Goal: Task Accomplishment & Management: Use online tool/utility

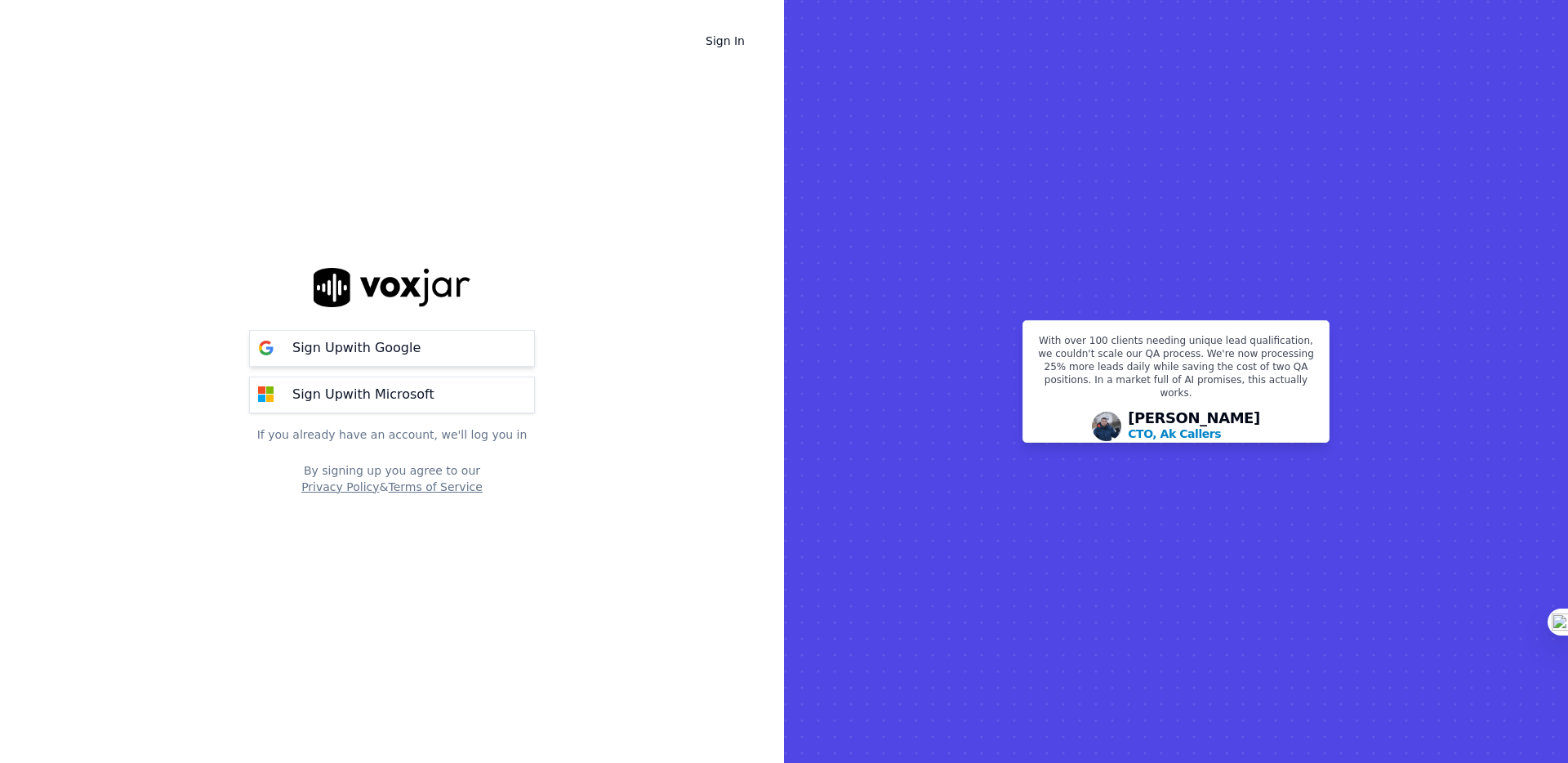
click at [436, 338] on button "Sign Up with Google" at bounding box center [392, 348] width 286 height 36
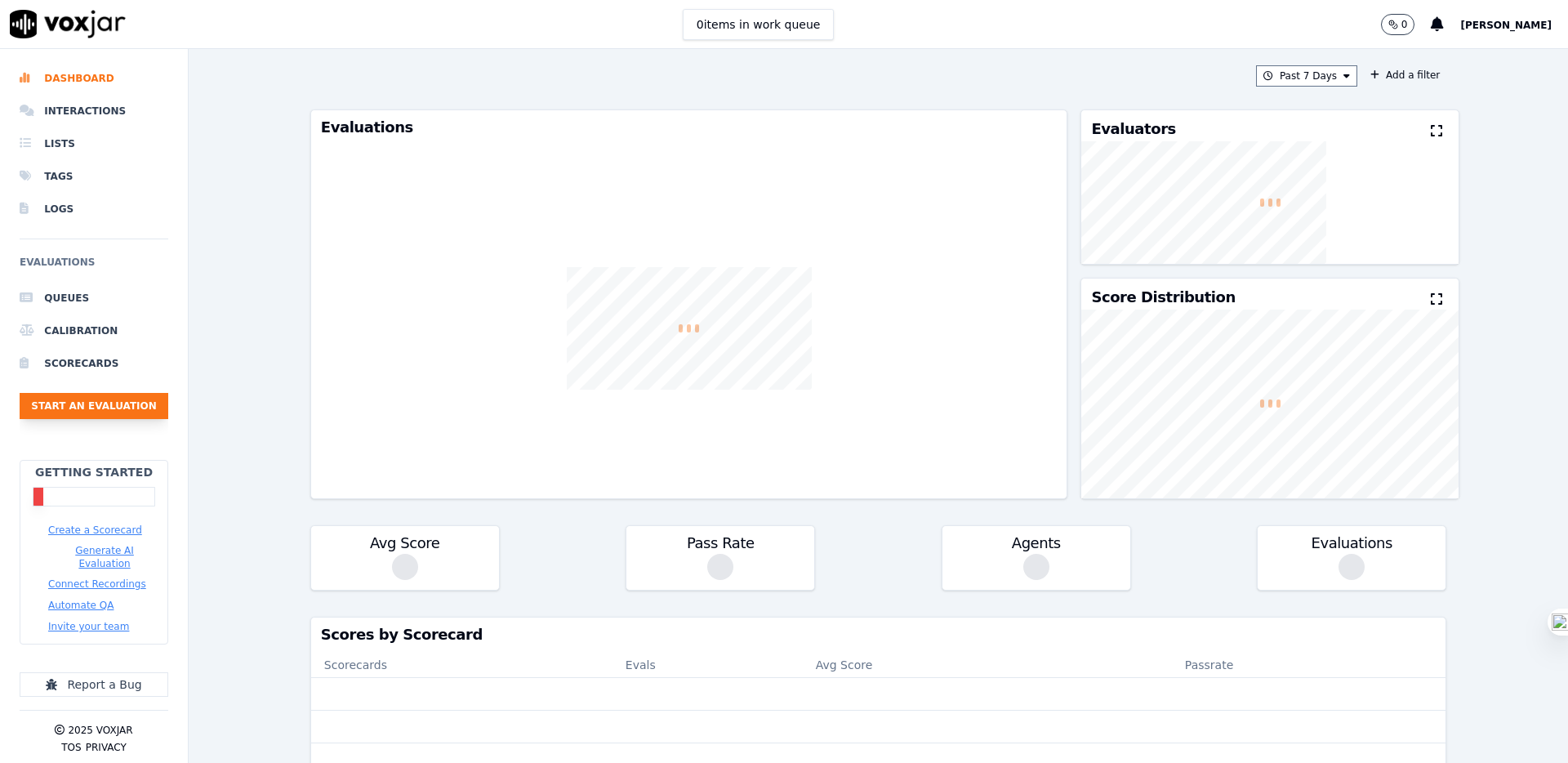
click at [83, 408] on button "Start an Evaluation" at bounding box center [94, 406] width 148 height 26
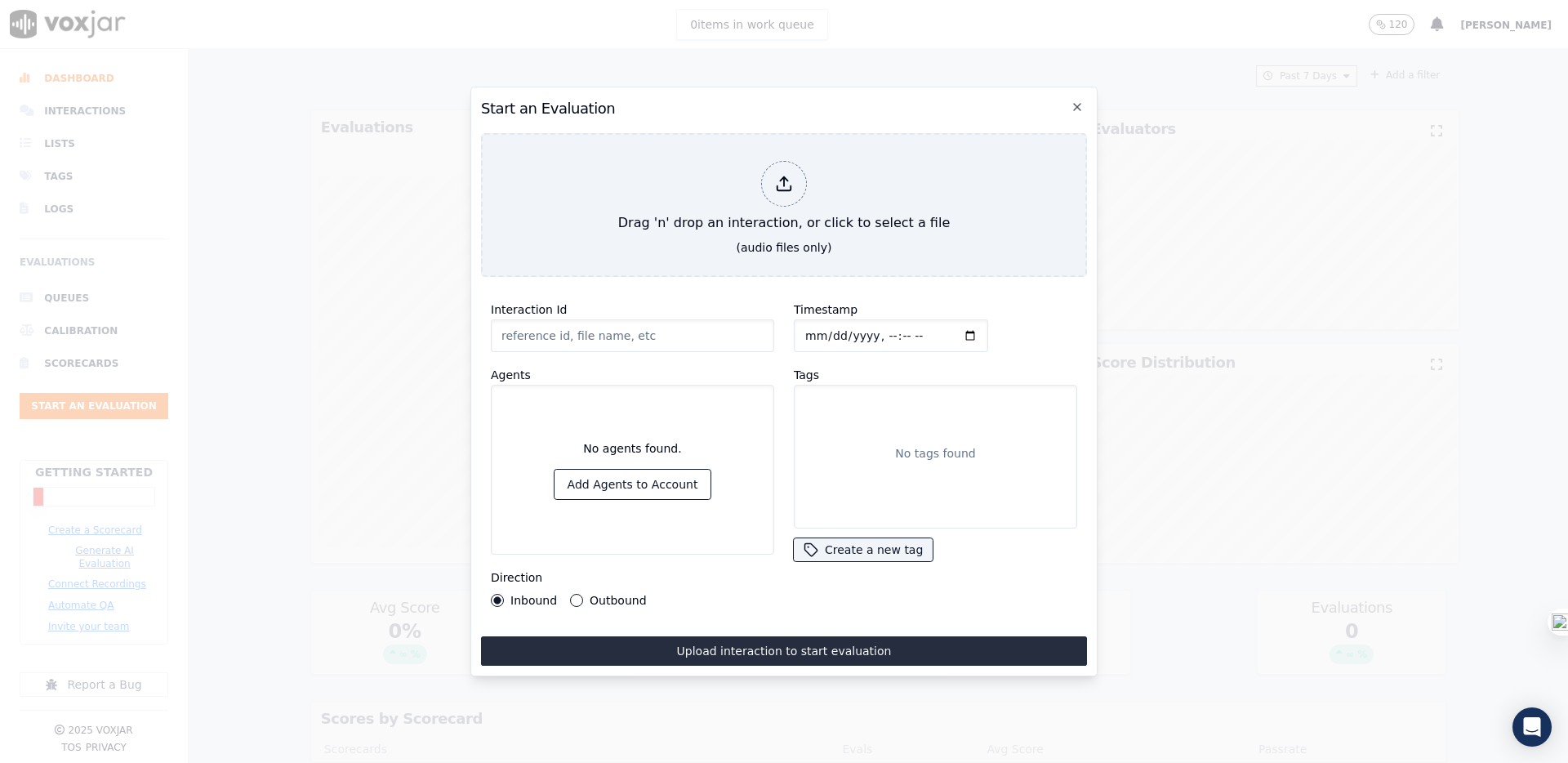
click at [574, 602] on button "Outbound" at bounding box center [576, 600] width 13 height 13
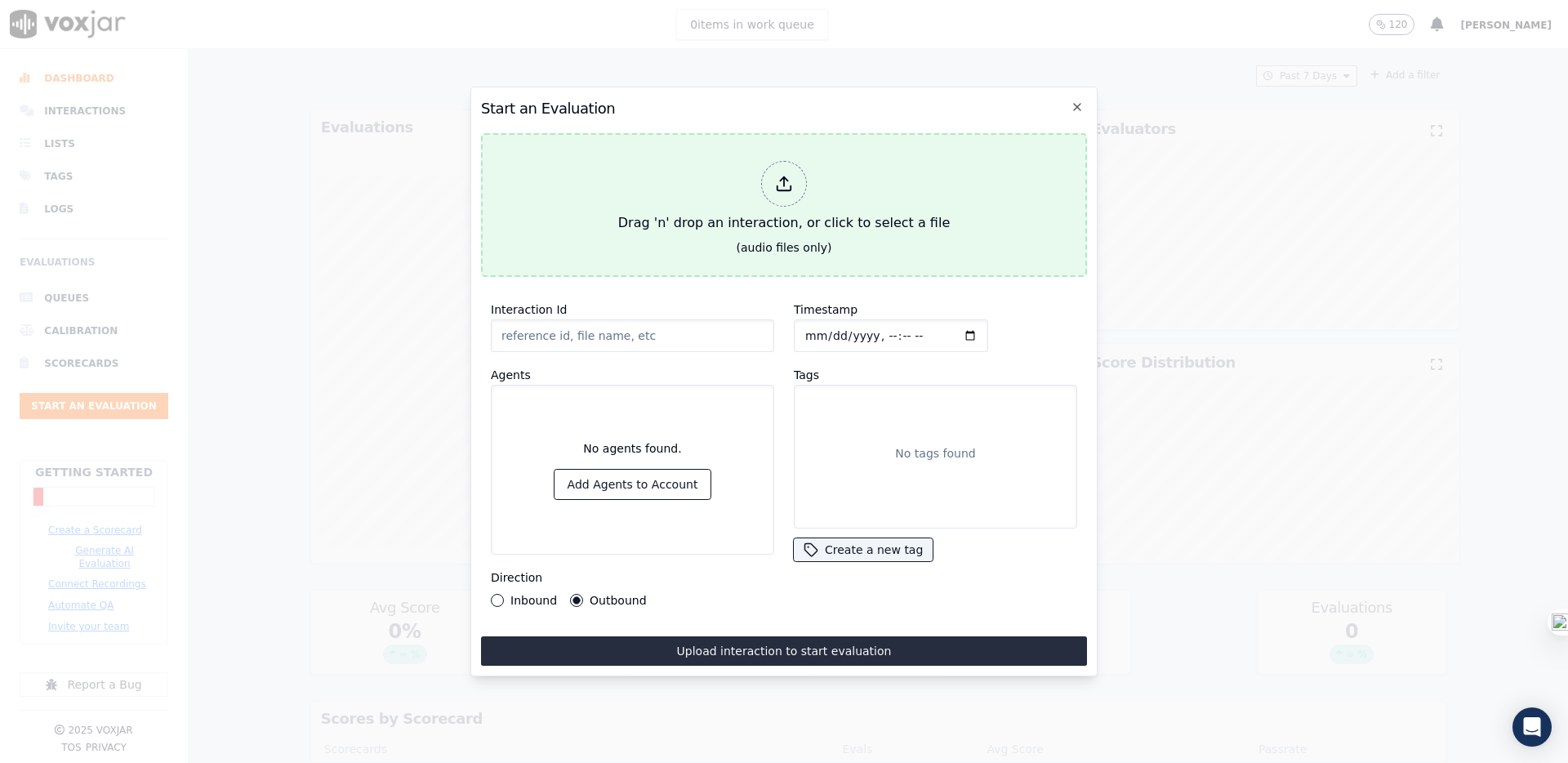
click at [797, 195] on div at bounding box center [784, 184] width 46 height 46
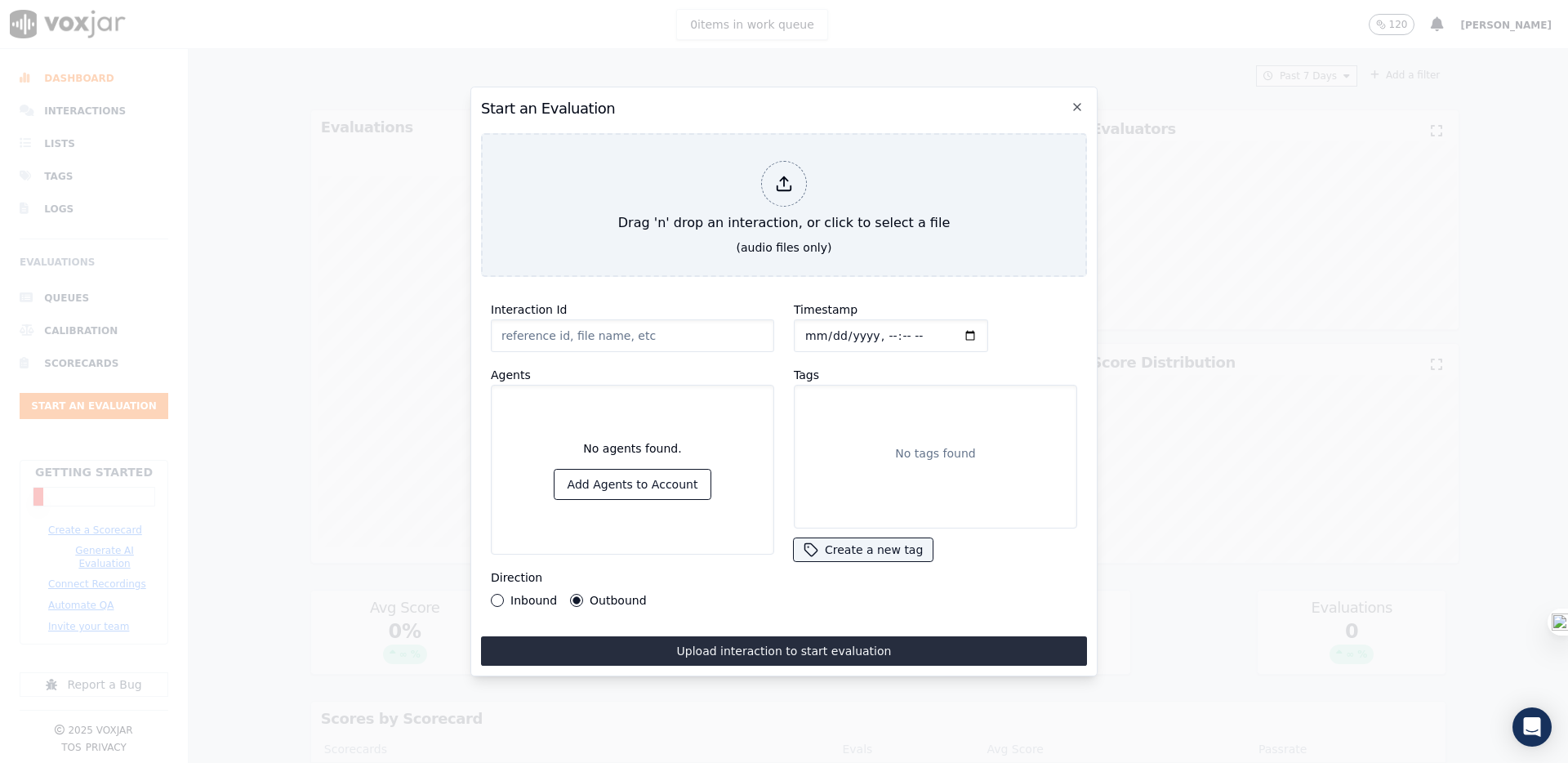
type input "1210783_8875002815-all.mp3"
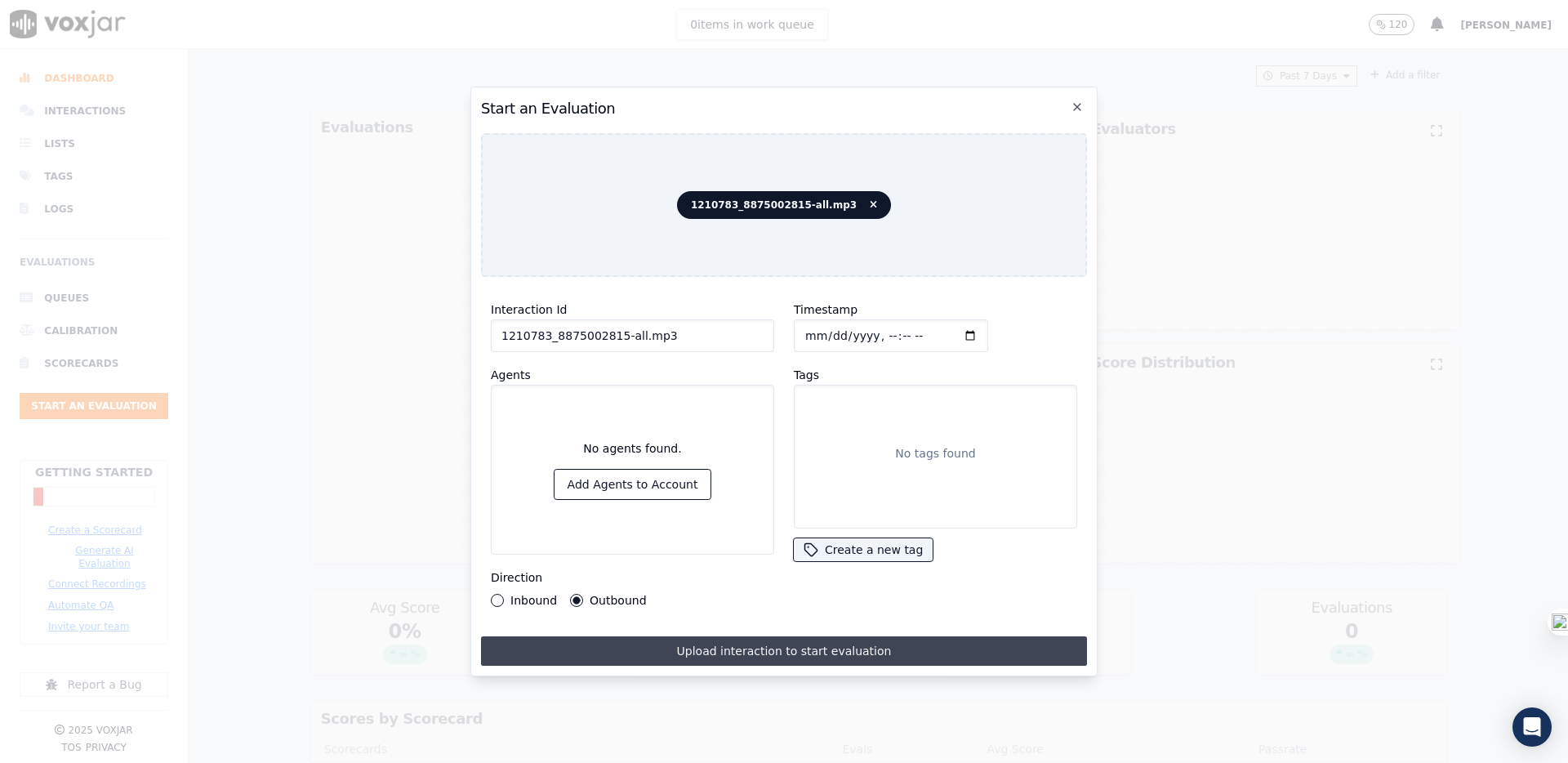
click at [641, 649] on button "Upload interaction to start evaluation" at bounding box center [784, 651] width 606 height 29
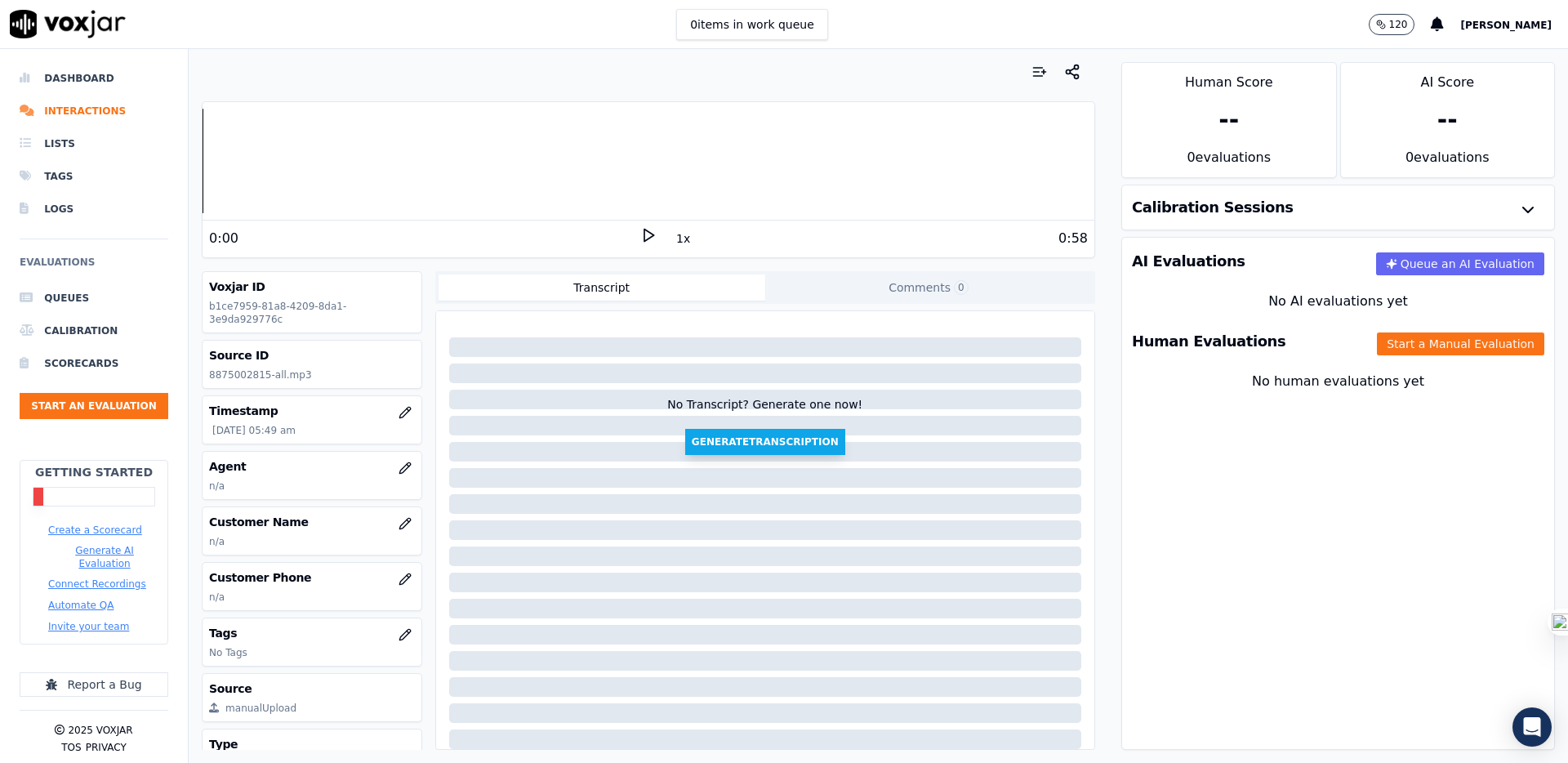
click at [785, 447] on button "Generate Transcription" at bounding box center [765, 441] width 160 height 26
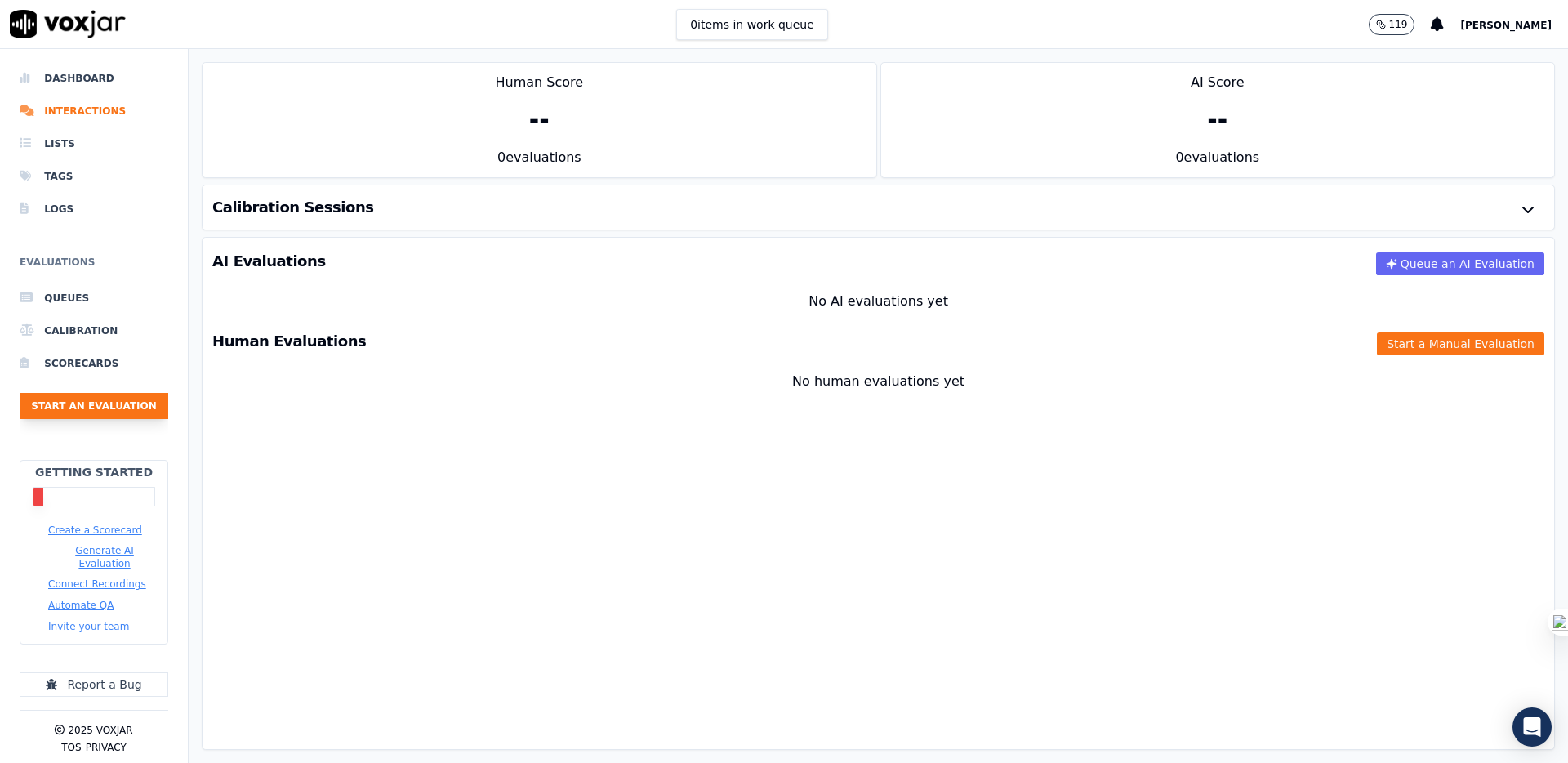
click at [74, 406] on button "Start an Evaluation" at bounding box center [94, 406] width 148 height 26
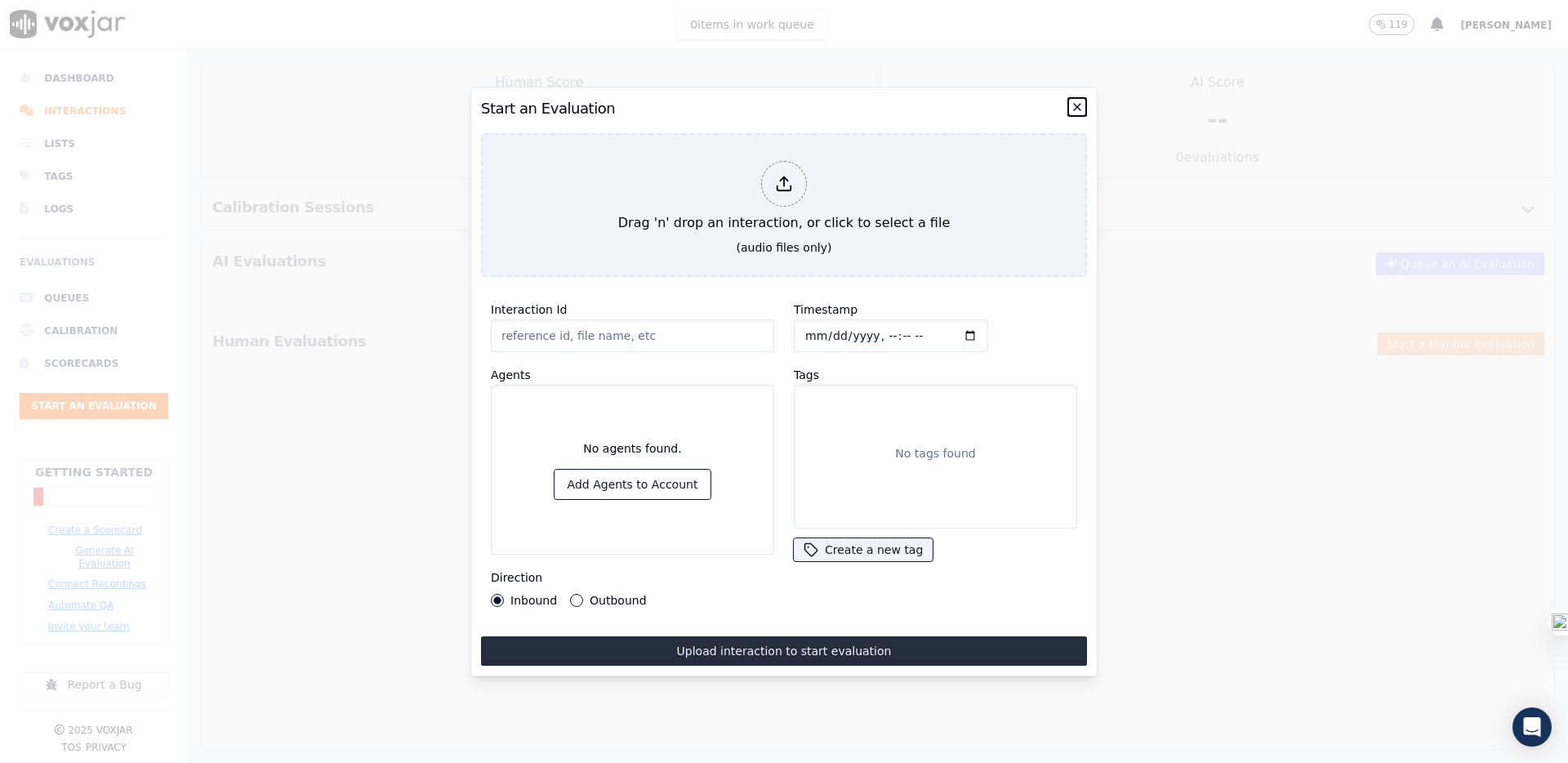
click at [1076, 106] on icon "button" at bounding box center [1077, 108] width 7 height 7
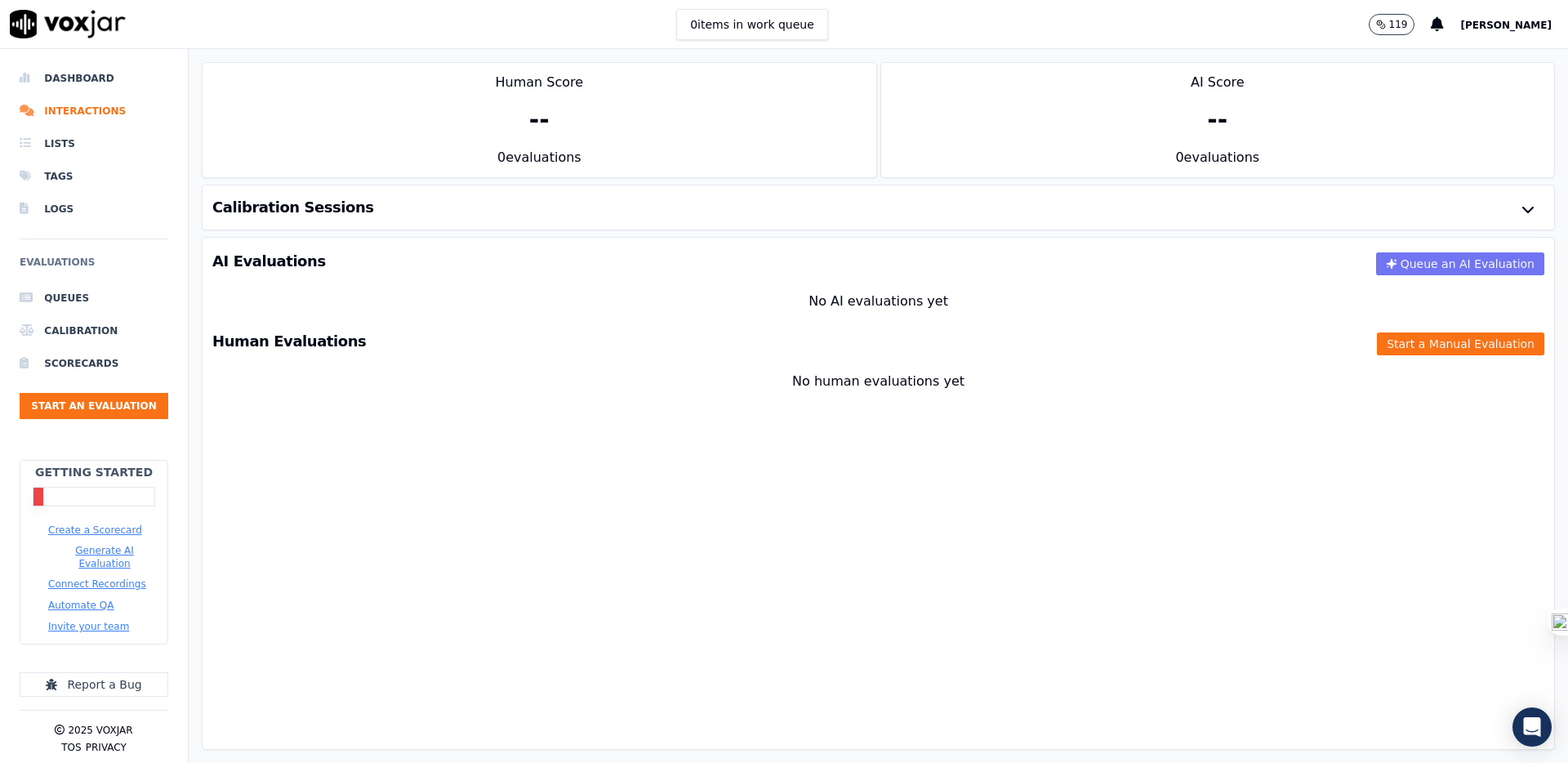
click at [1490, 271] on button "Queue an AI Evaluation" at bounding box center [1460, 264] width 168 height 23
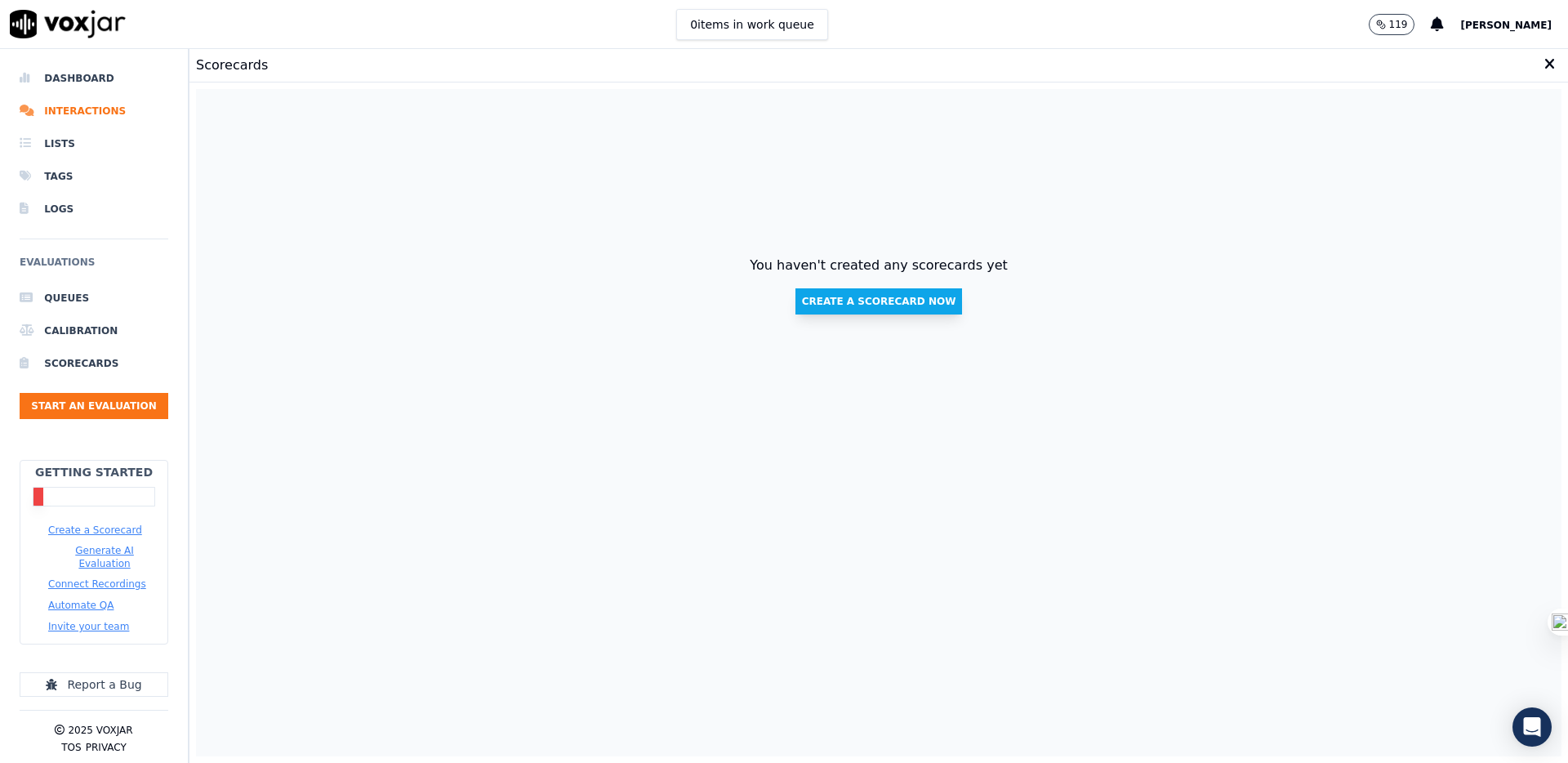
click at [916, 290] on button "Create a scorecard now" at bounding box center [879, 301] width 167 height 26
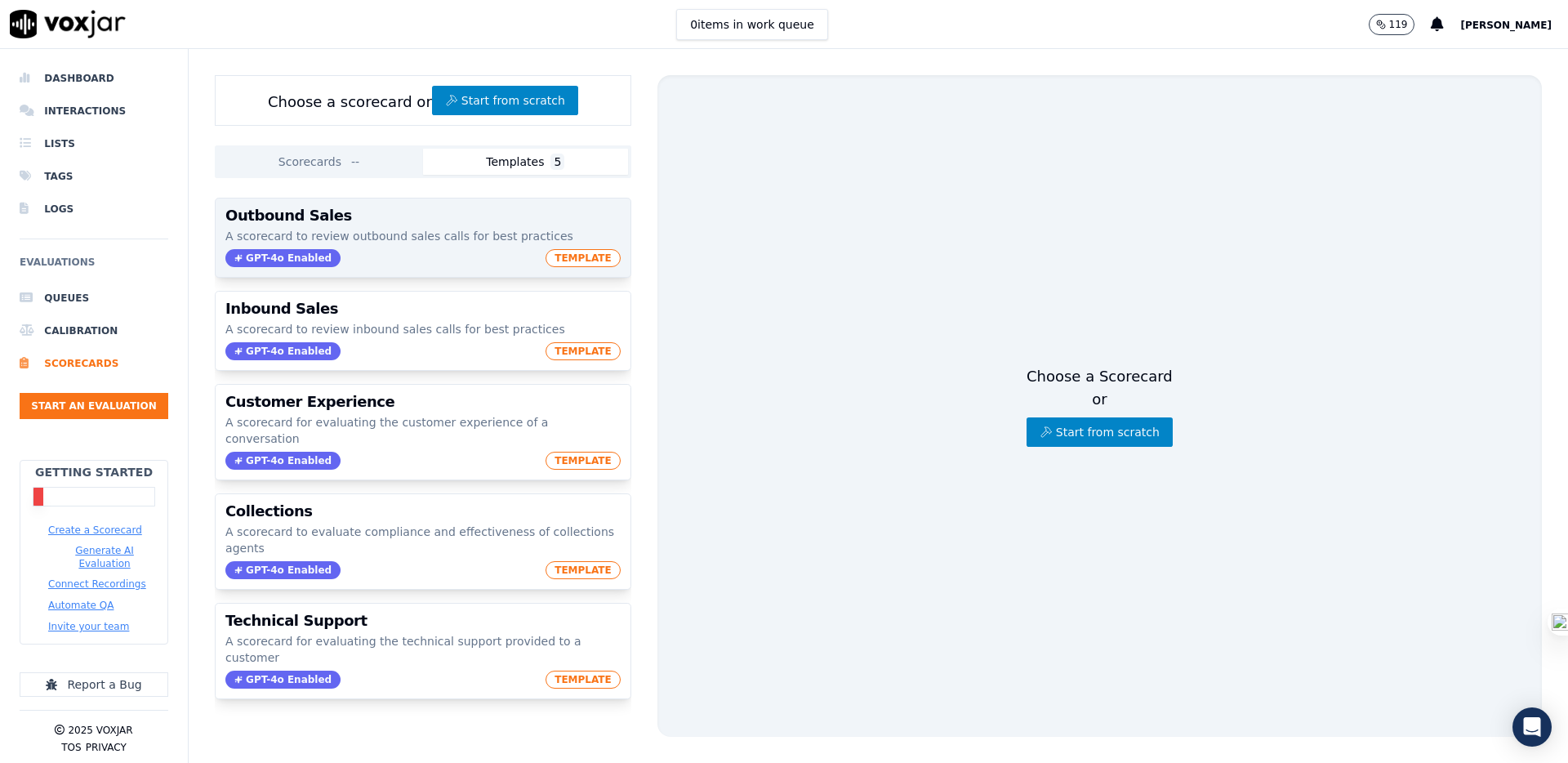
click at [304, 241] on p "A scorecard to review outbound sales calls for best practices" at bounding box center [423, 236] width 395 height 16
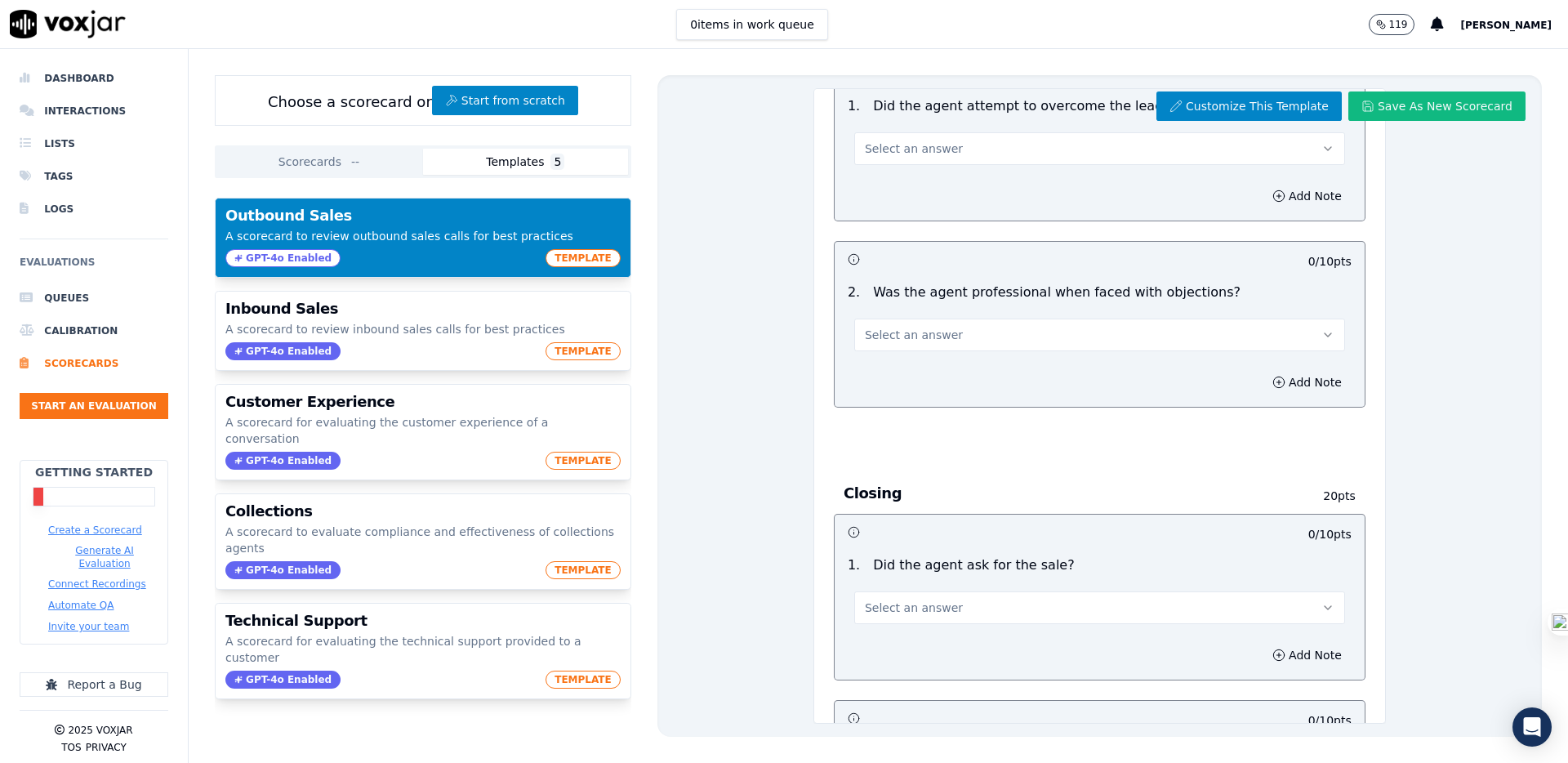
scroll to position [1325, 0]
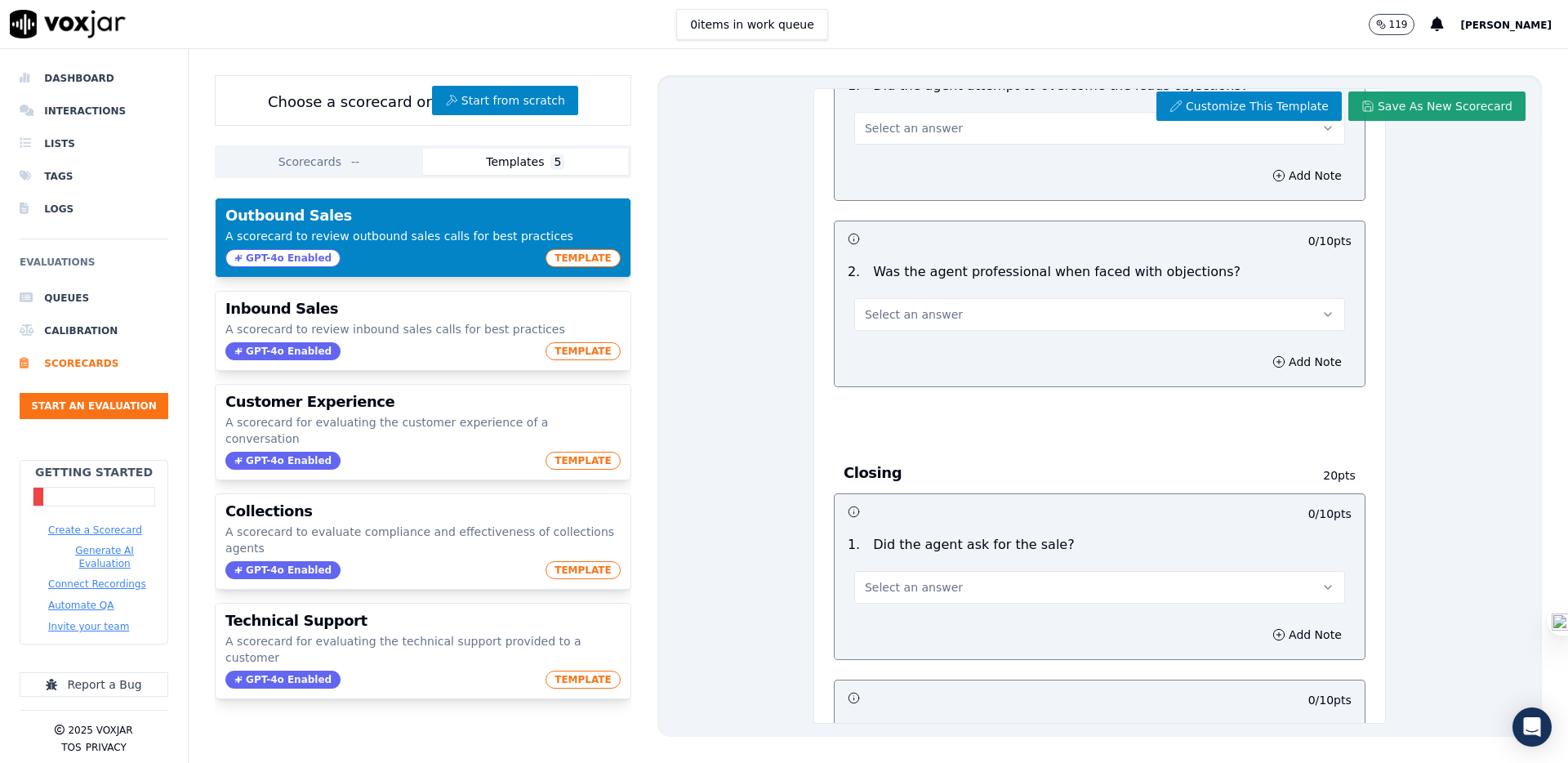
click at [1441, 102] on button "Save As New Scorecard" at bounding box center [1437, 106] width 177 height 29
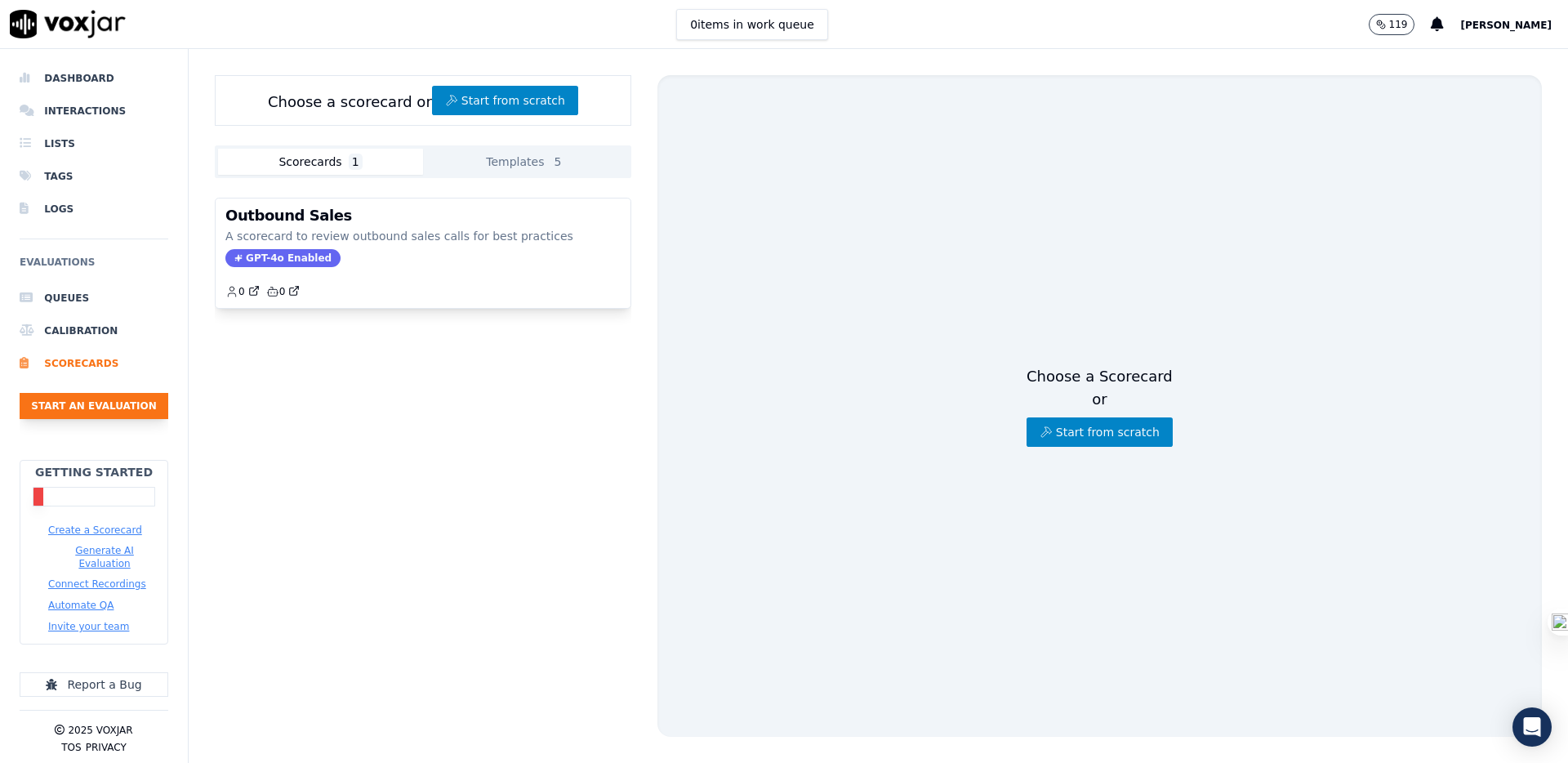
click at [134, 412] on button "Start an Evaluation" at bounding box center [94, 406] width 148 height 26
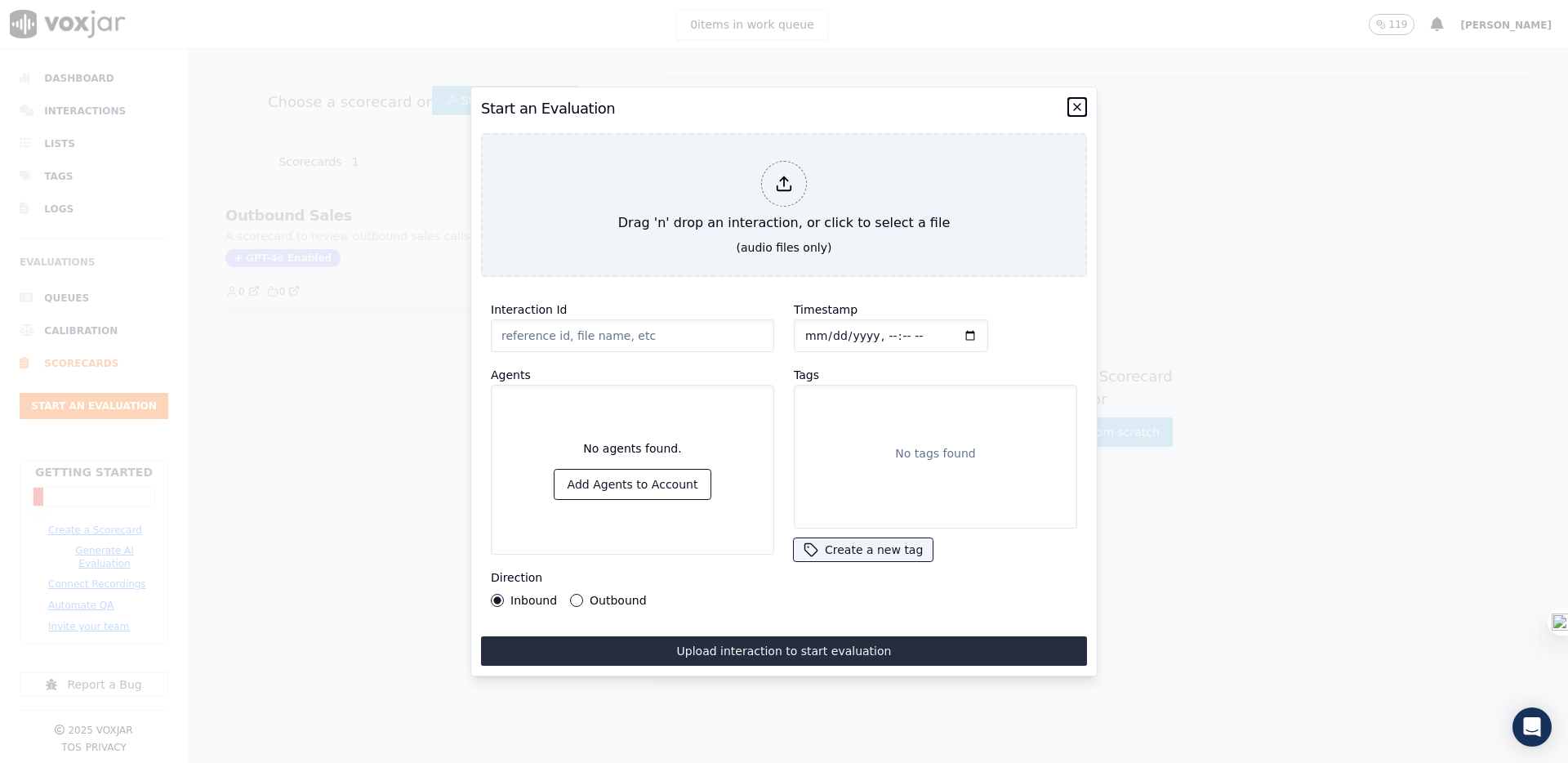
click at [1073, 110] on icon "button" at bounding box center [1077, 107] width 13 height 13
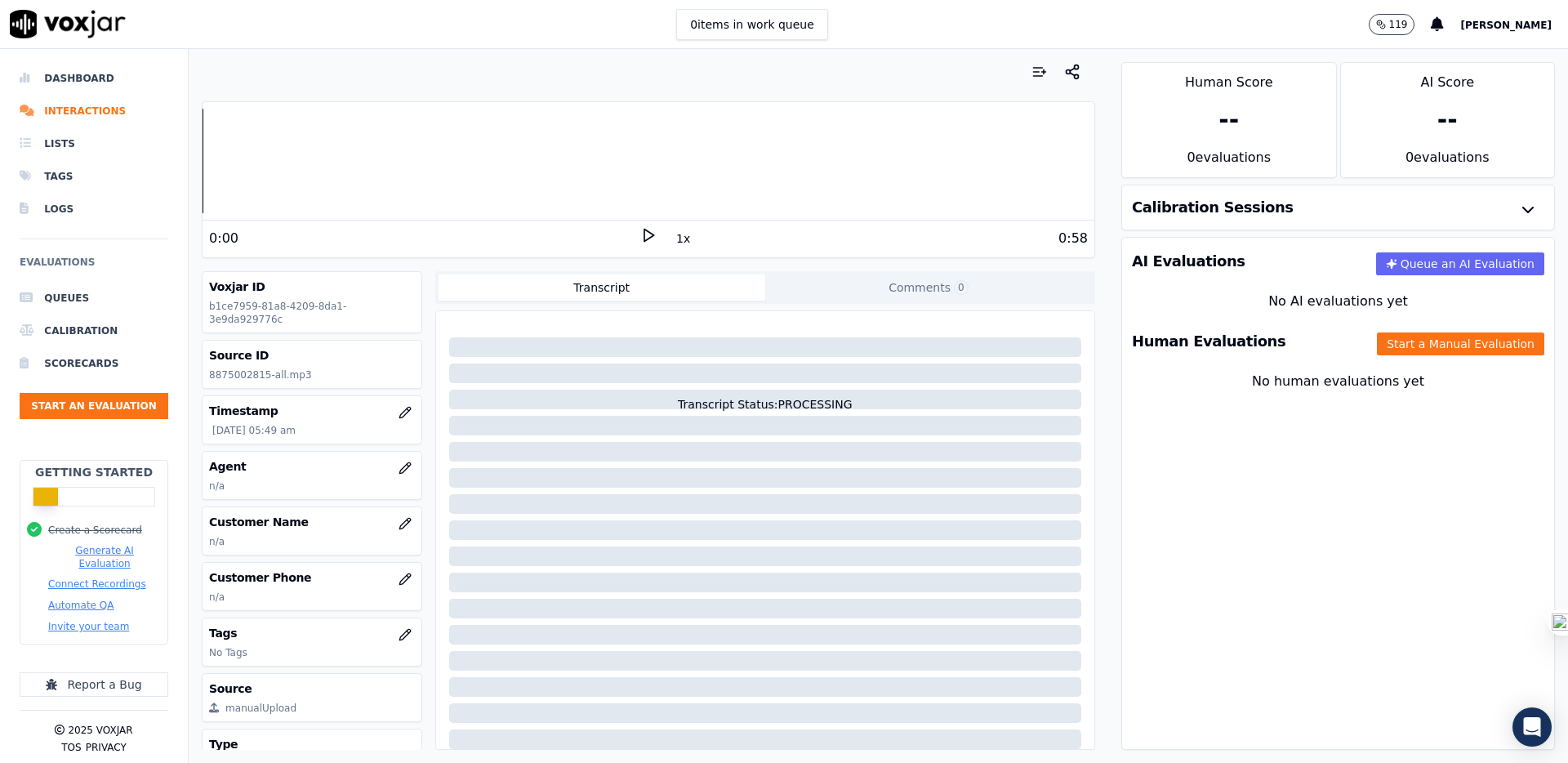
click at [656, 232] on div "0:00 1x 0:58" at bounding box center [649, 238] width 892 height 35
click at [650, 234] on icon at bounding box center [648, 235] width 16 height 16
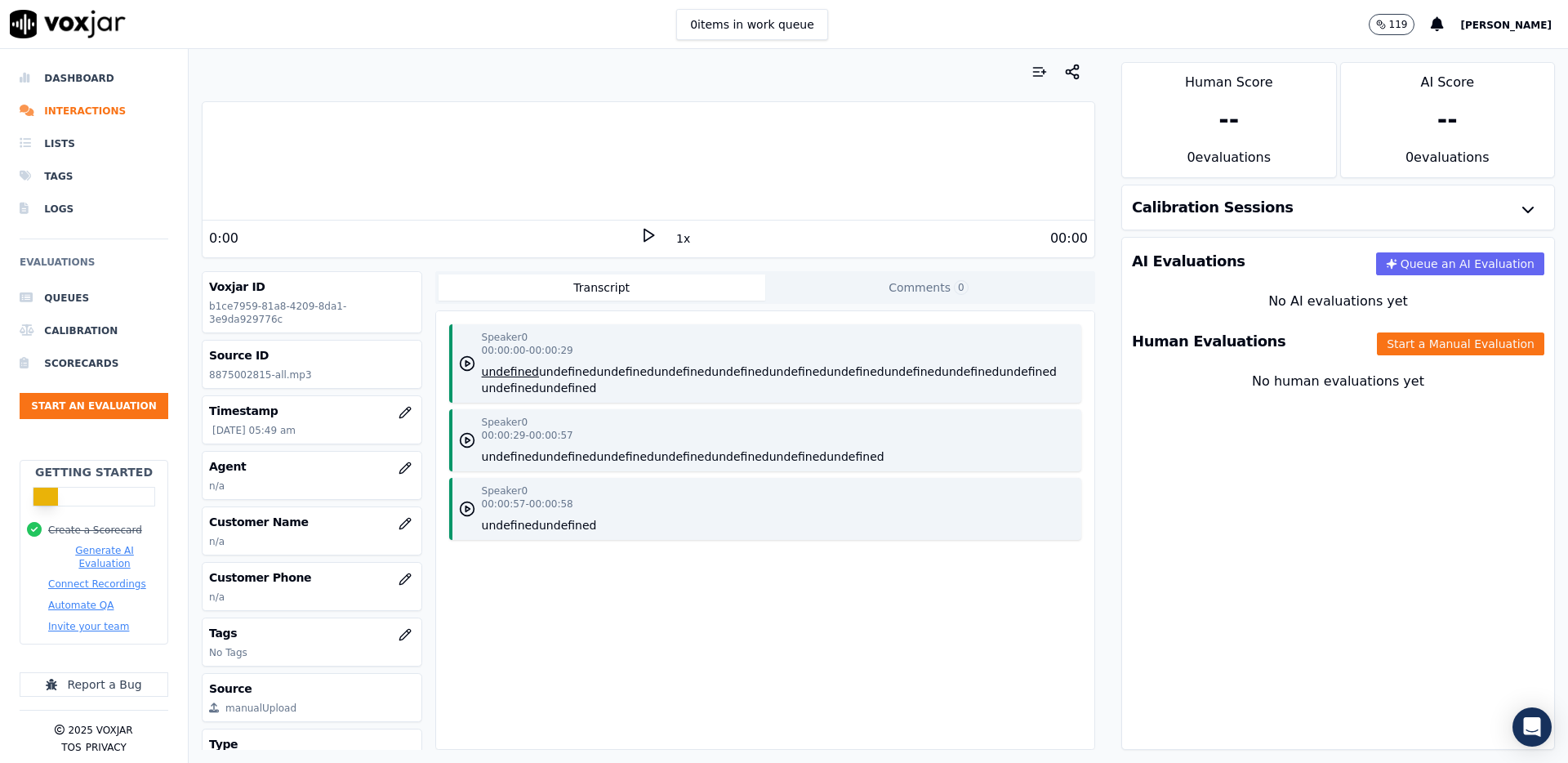
click at [646, 234] on icon at bounding box center [648, 235] width 16 height 16
click at [646, 234] on rect at bounding box center [645, 235] width 3 height 10
click at [1494, 264] on button "Queue an AI Evaluation" at bounding box center [1460, 264] width 168 height 23
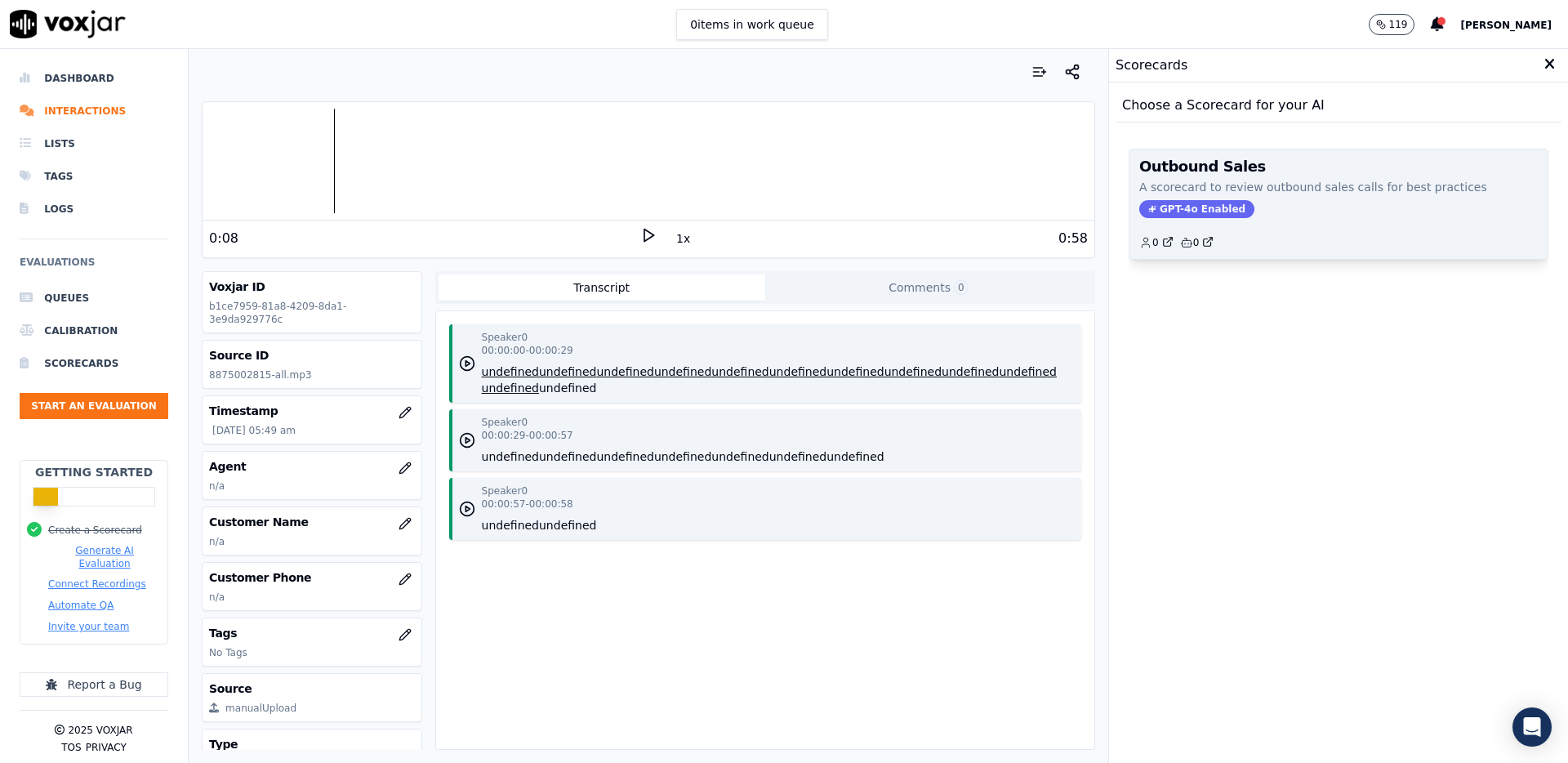
click at [1324, 184] on p "A scorecard to review outbound sales calls for best practices" at bounding box center [1339, 186] width 399 height 16
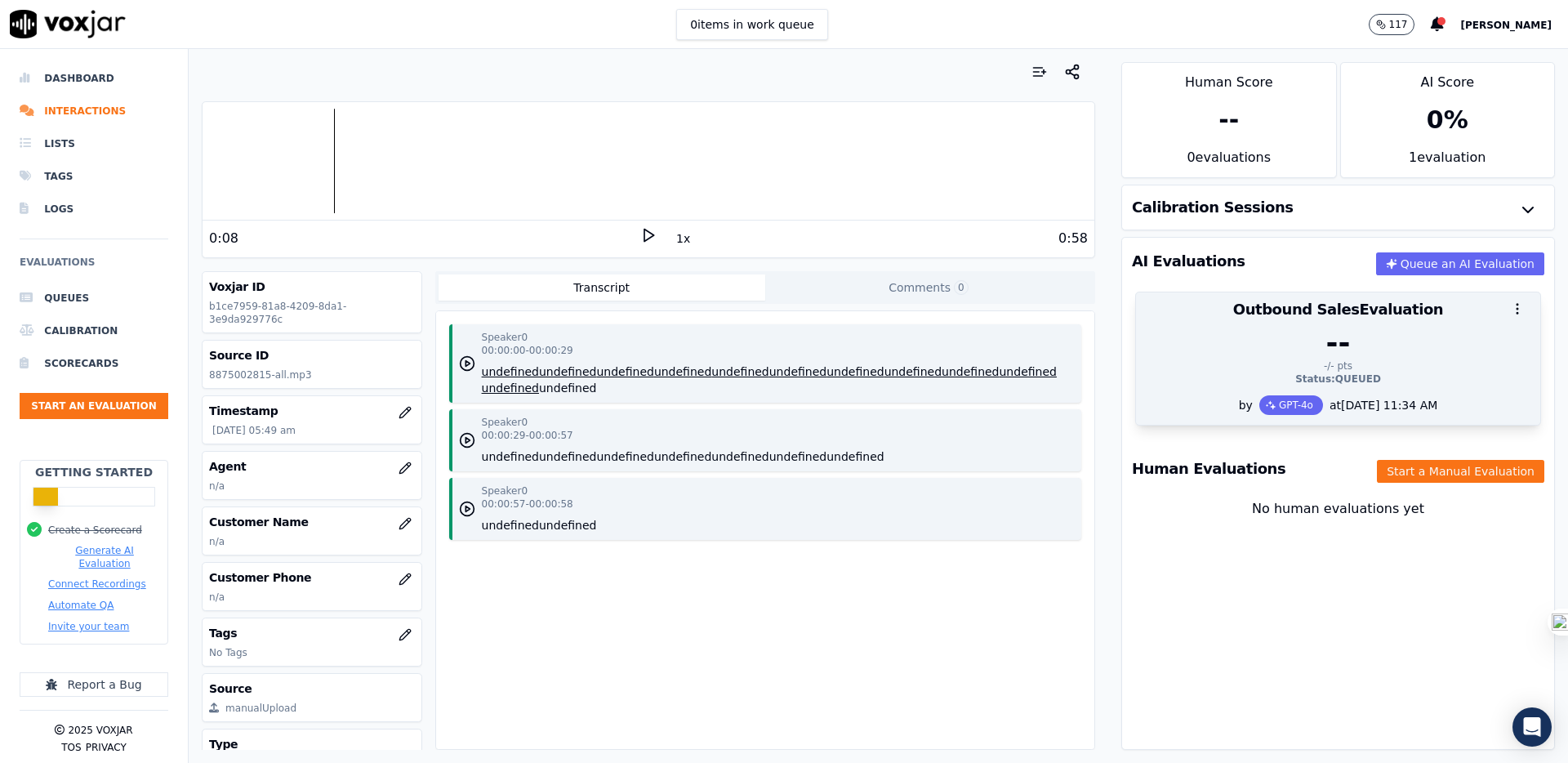
click at [1437, 376] on div "Status: QUEUED" at bounding box center [1338, 378] width 385 height 13
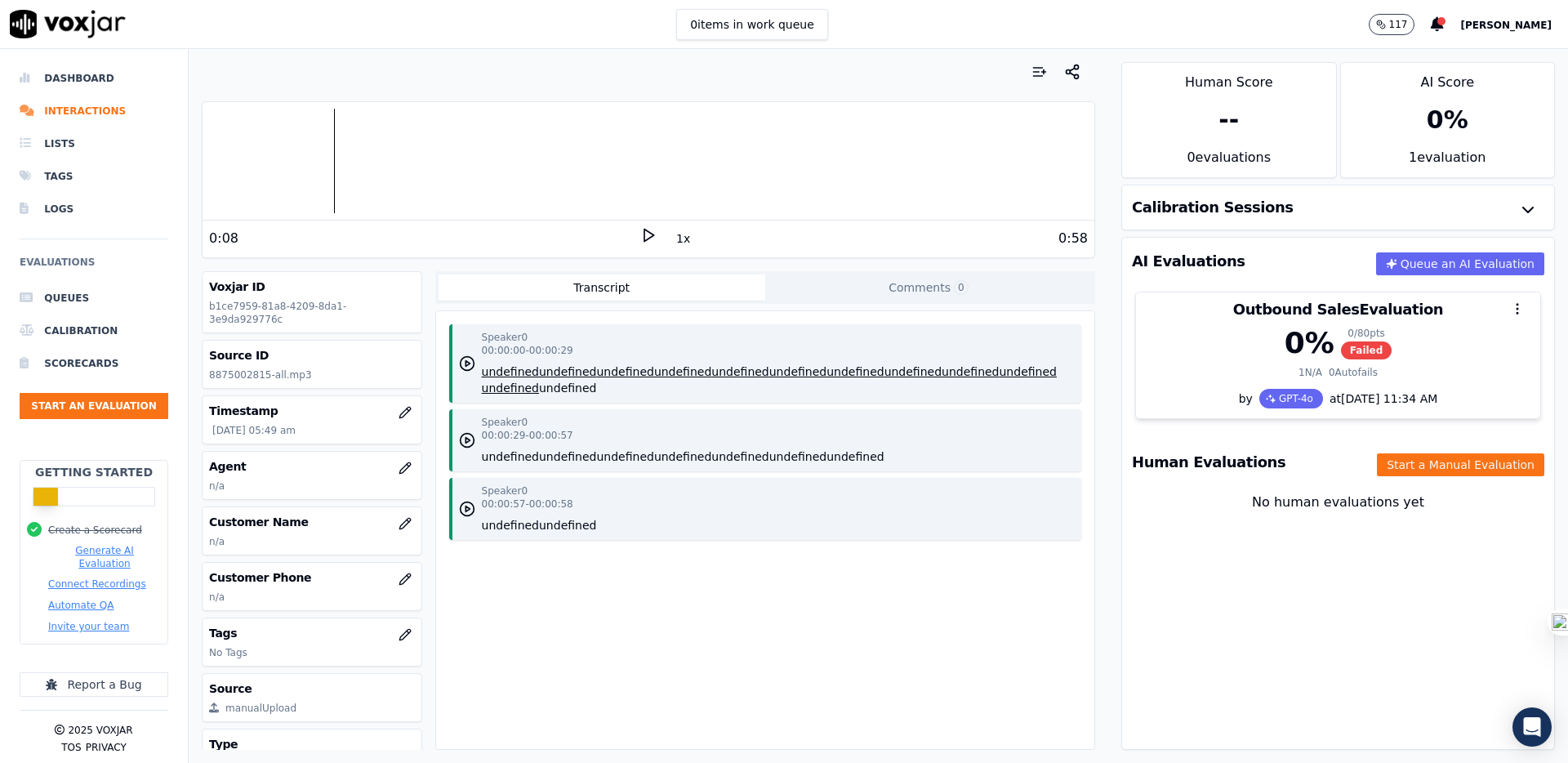
click at [645, 243] on icon at bounding box center [648, 235] width 16 height 16
click at [641, 232] on icon at bounding box center [648, 235] width 16 height 16
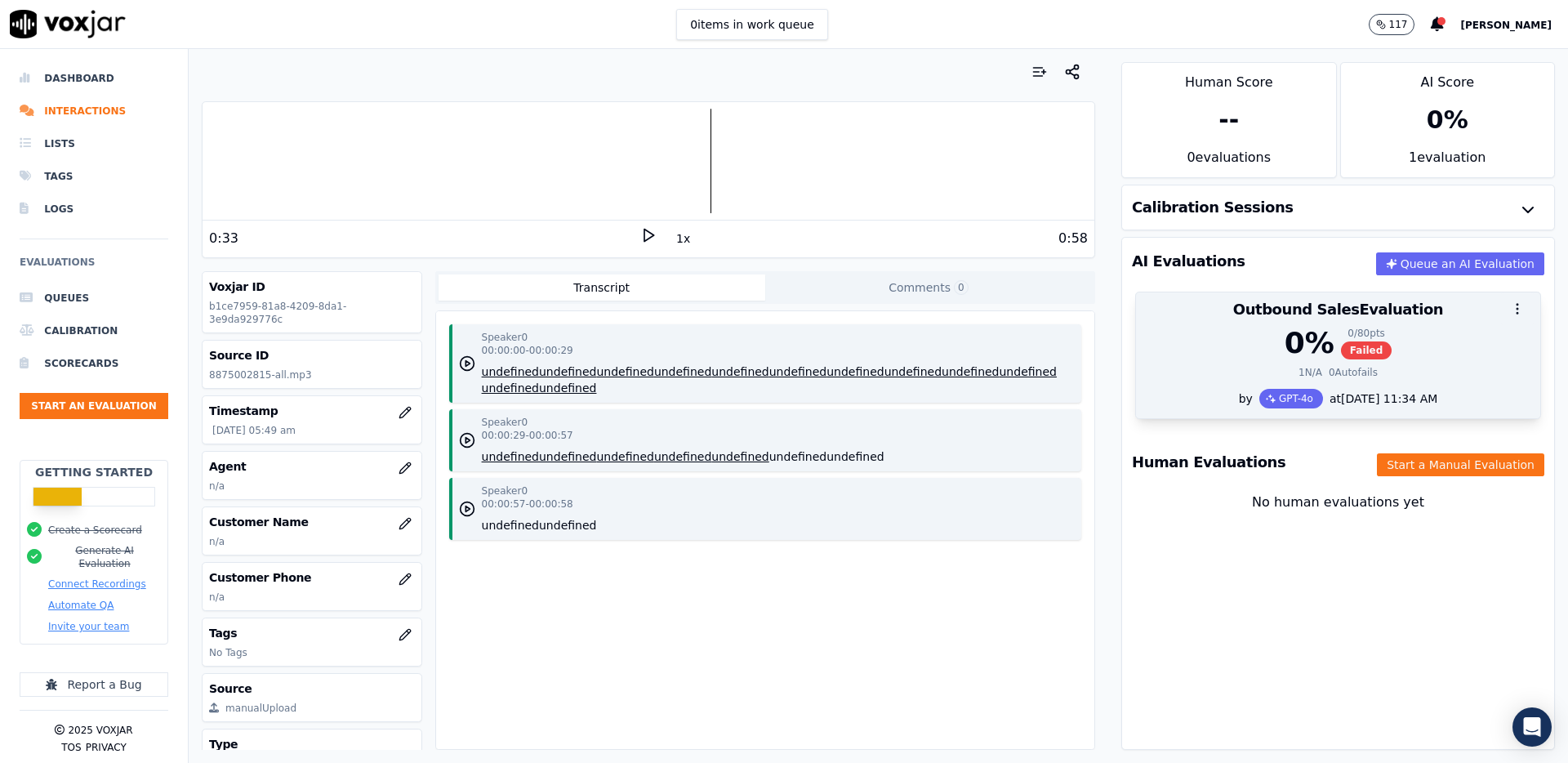
click at [1519, 312] on icon "button" at bounding box center [1517, 309] width 15 height 15
click at [1465, 308] on div at bounding box center [1338, 309] width 404 height 33
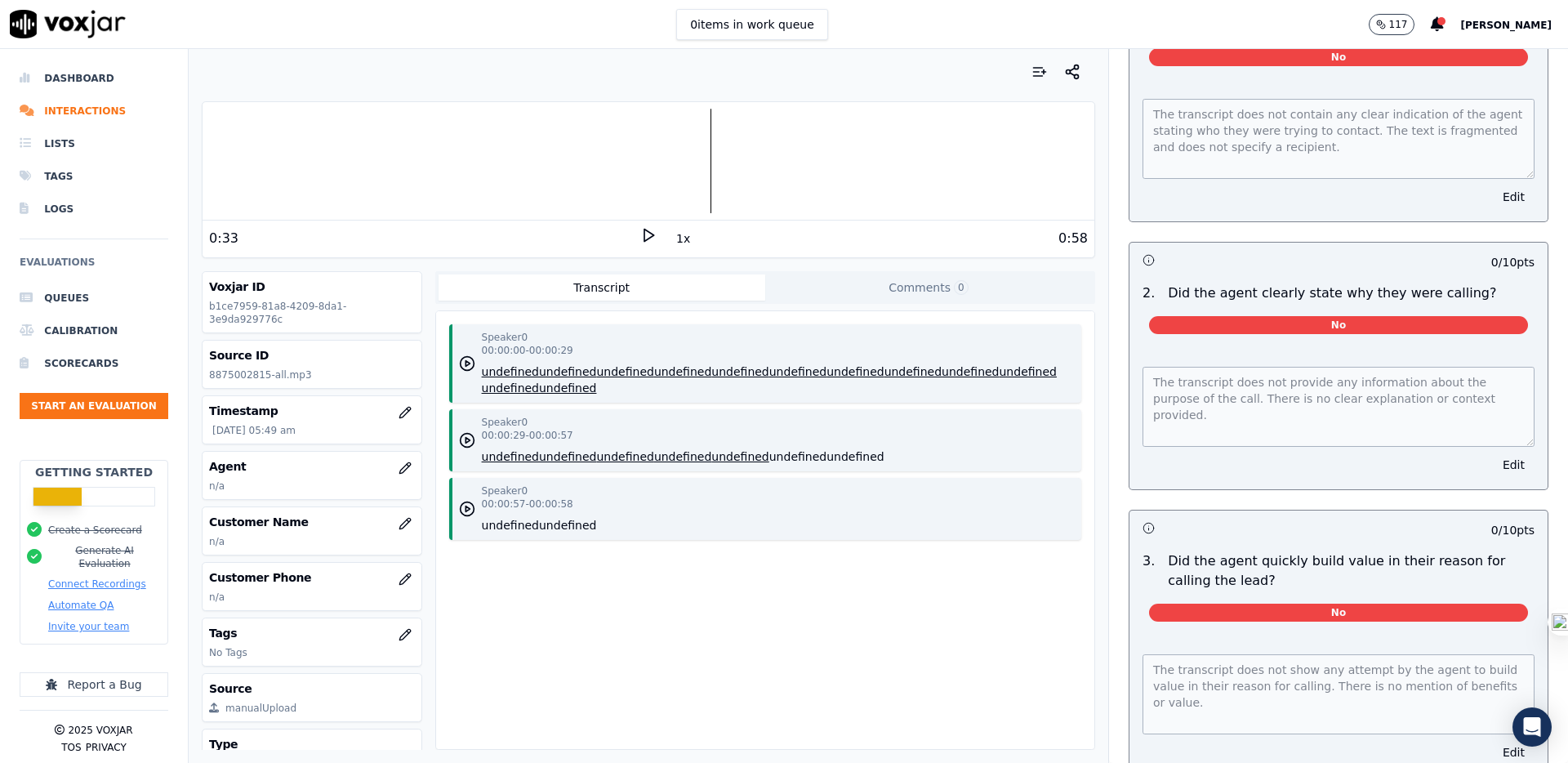
scroll to position [224, 0]
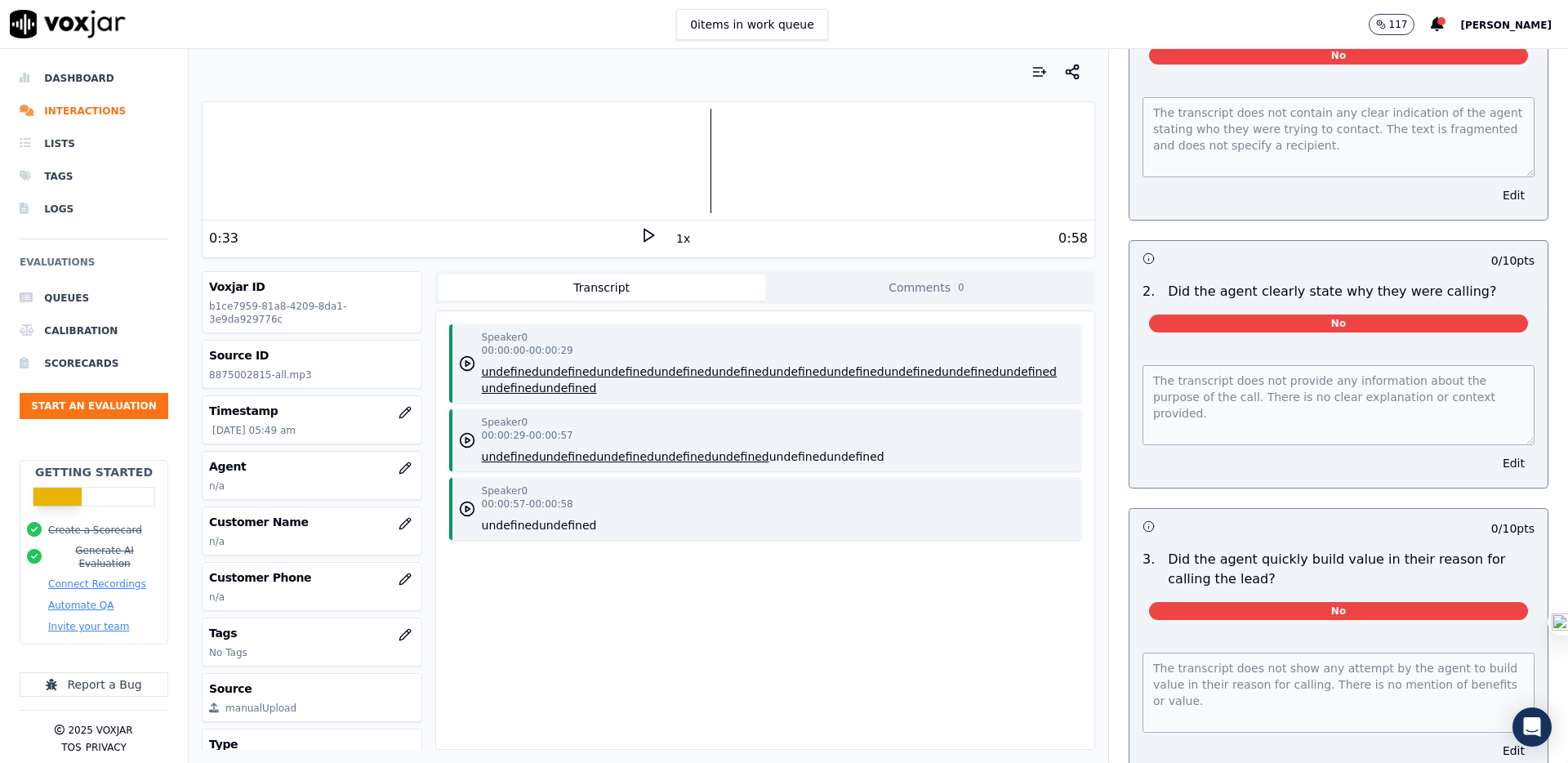
click at [617, 291] on button "Transcript" at bounding box center [602, 287] width 327 height 26
click at [85, 400] on button "Start an Evaluation" at bounding box center [94, 406] width 148 height 26
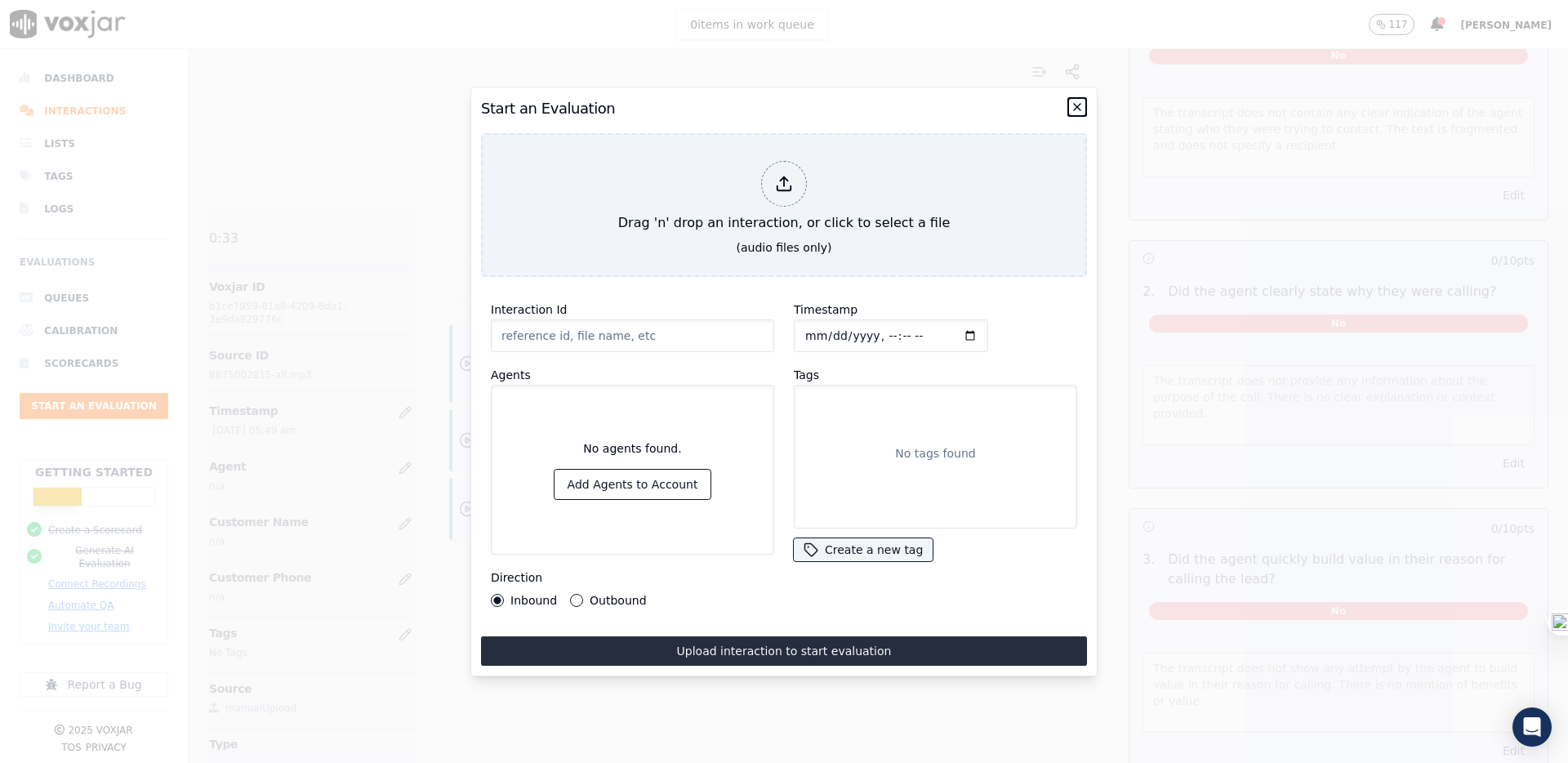
click at [1081, 107] on icon "button" at bounding box center [1077, 107] width 13 height 13
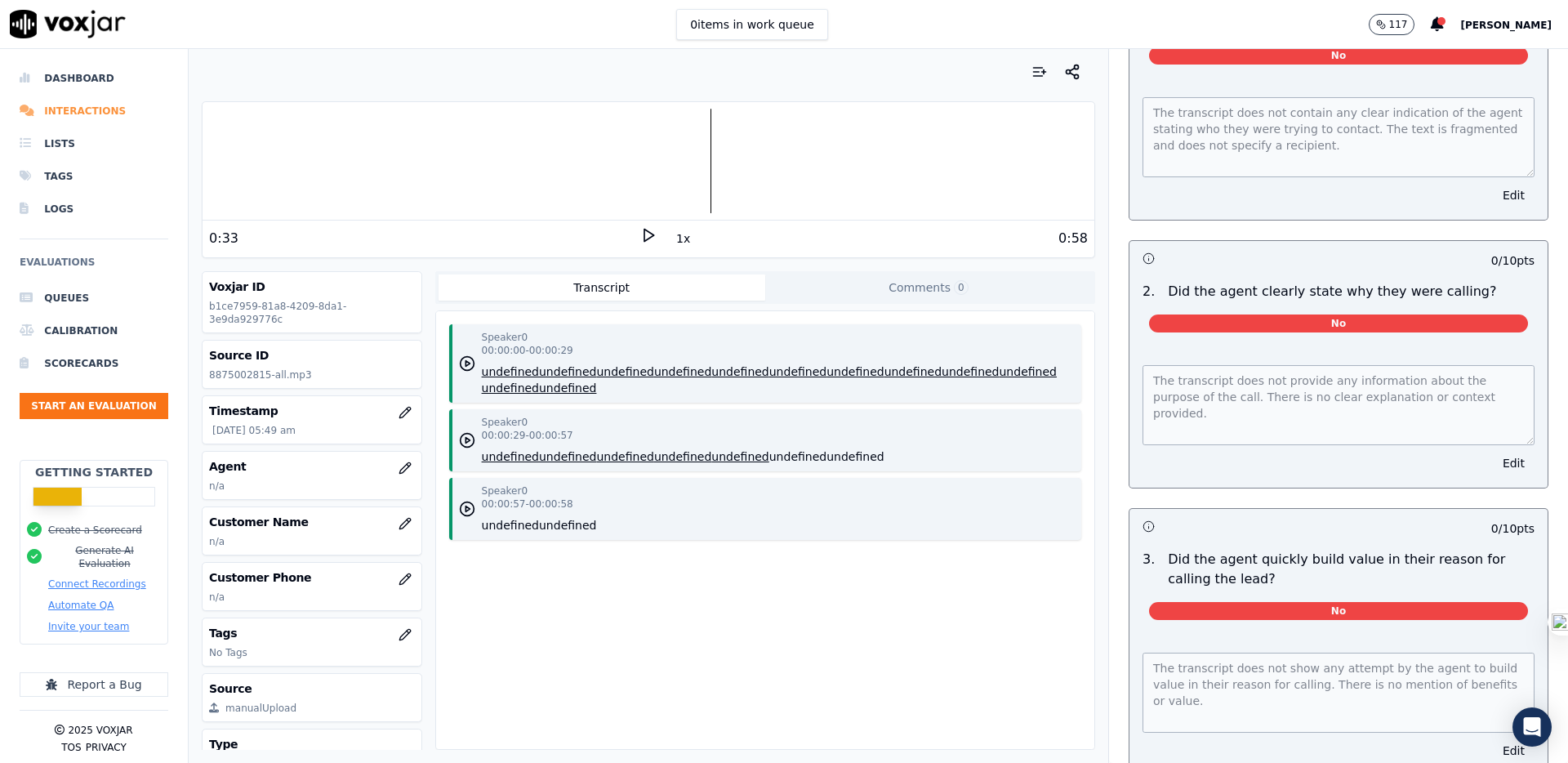
click at [61, 110] on li "Interactions" at bounding box center [94, 111] width 148 height 33
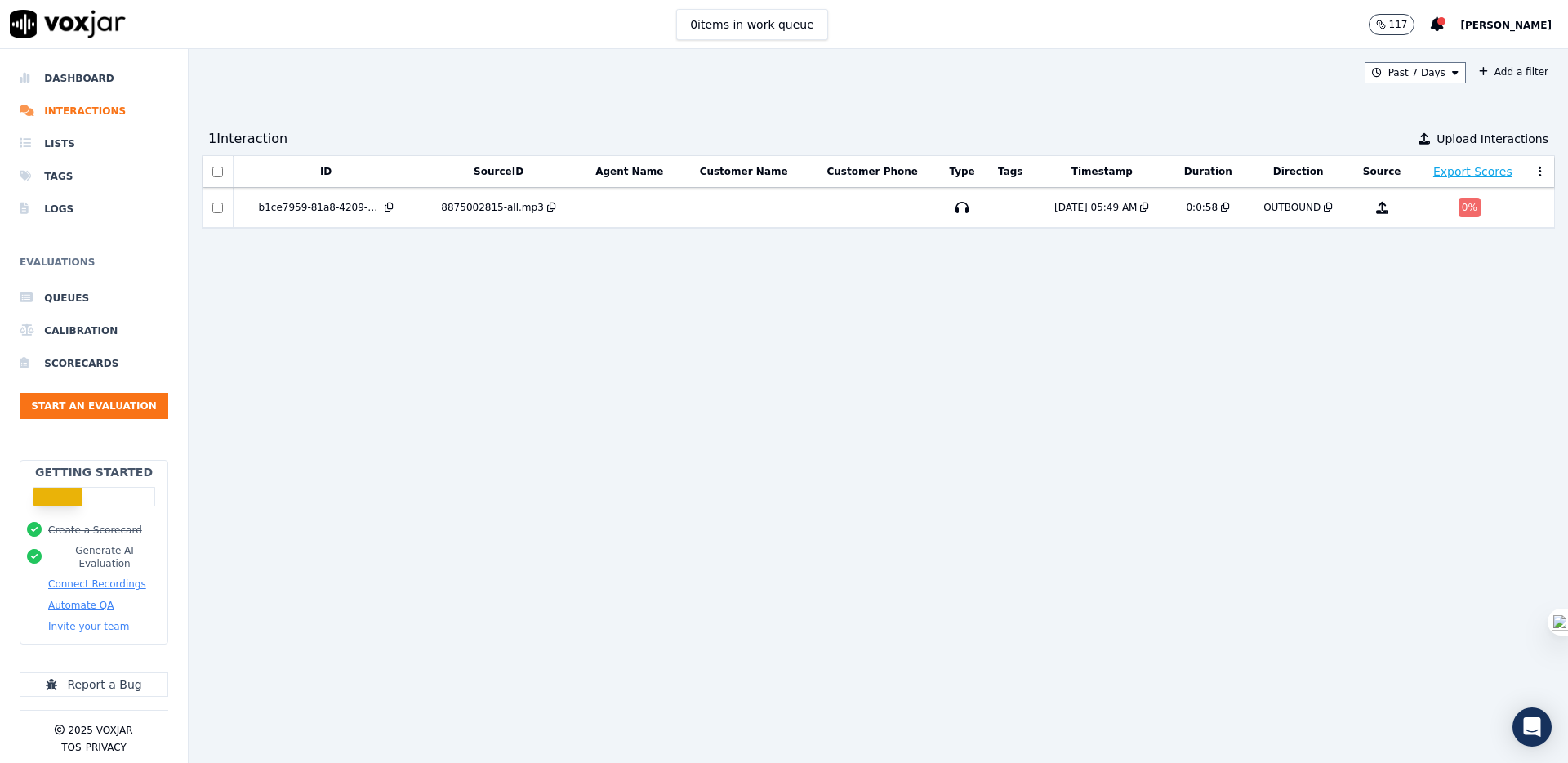
click at [1415, 23] on button "117" at bounding box center [1392, 24] width 47 height 21
click at [1380, 23] on icon "button" at bounding box center [1379, 23] width 1 height 2
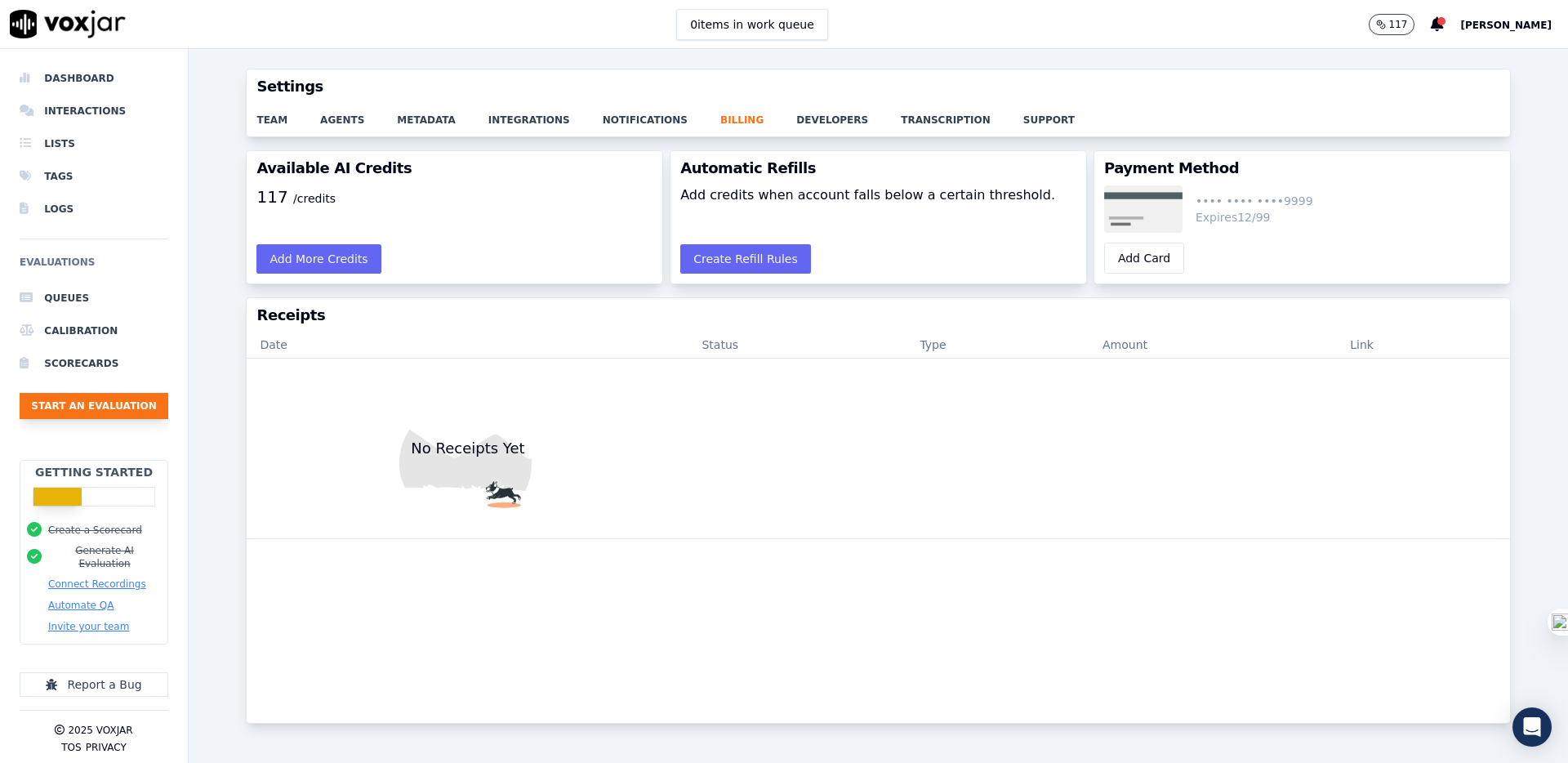
click at [66, 402] on button "Start an Evaluation" at bounding box center [94, 406] width 148 height 26
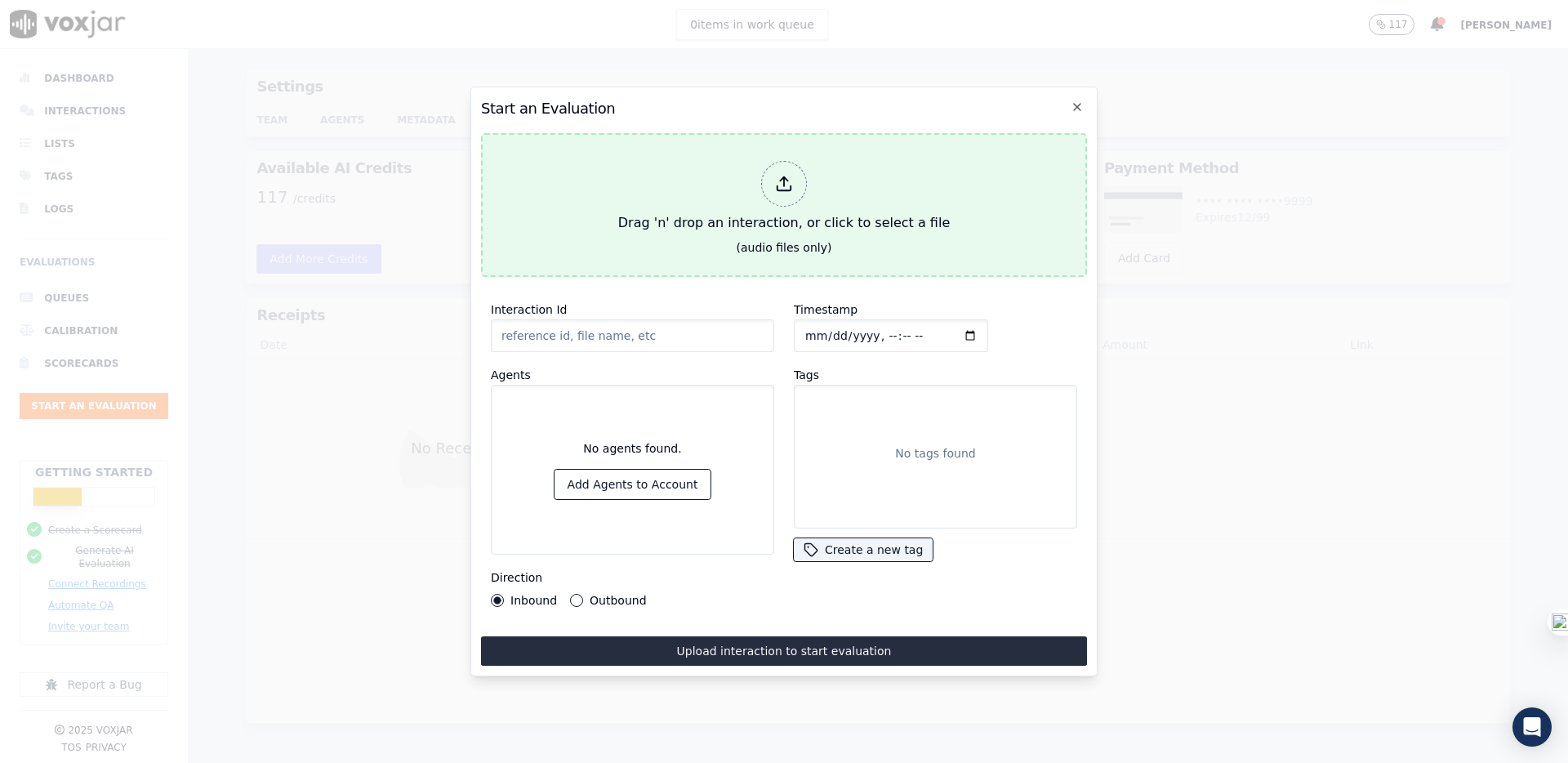
click at [813, 195] on div "Drag 'n' drop an interaction, or click to select a file" at bounding box center [783, 197] width 344 height 85
type input "1210365_9811039711-all.mp3"
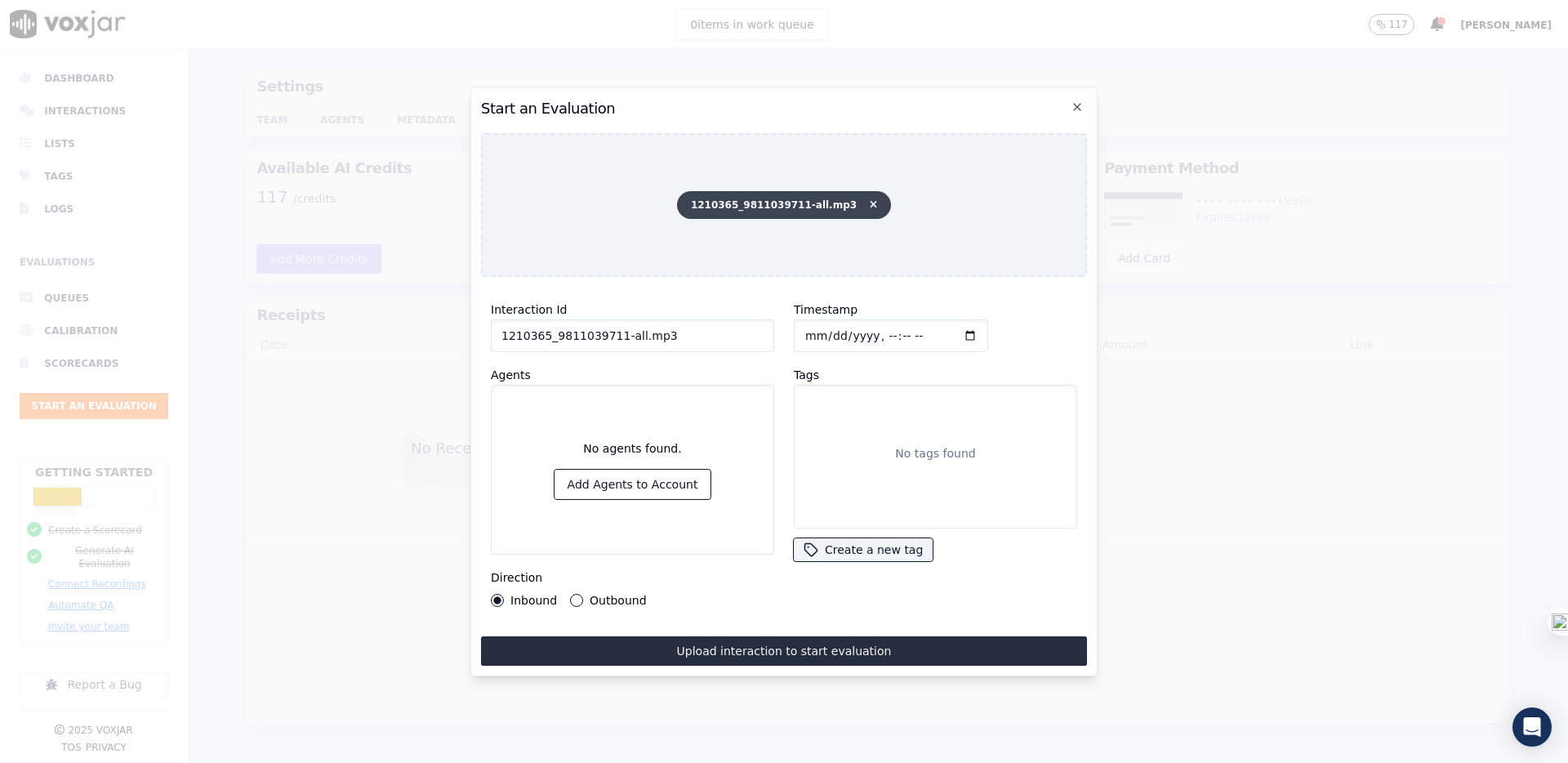
click at [870, 205] on icon at bounding box center [873, 205] width 7 height 10
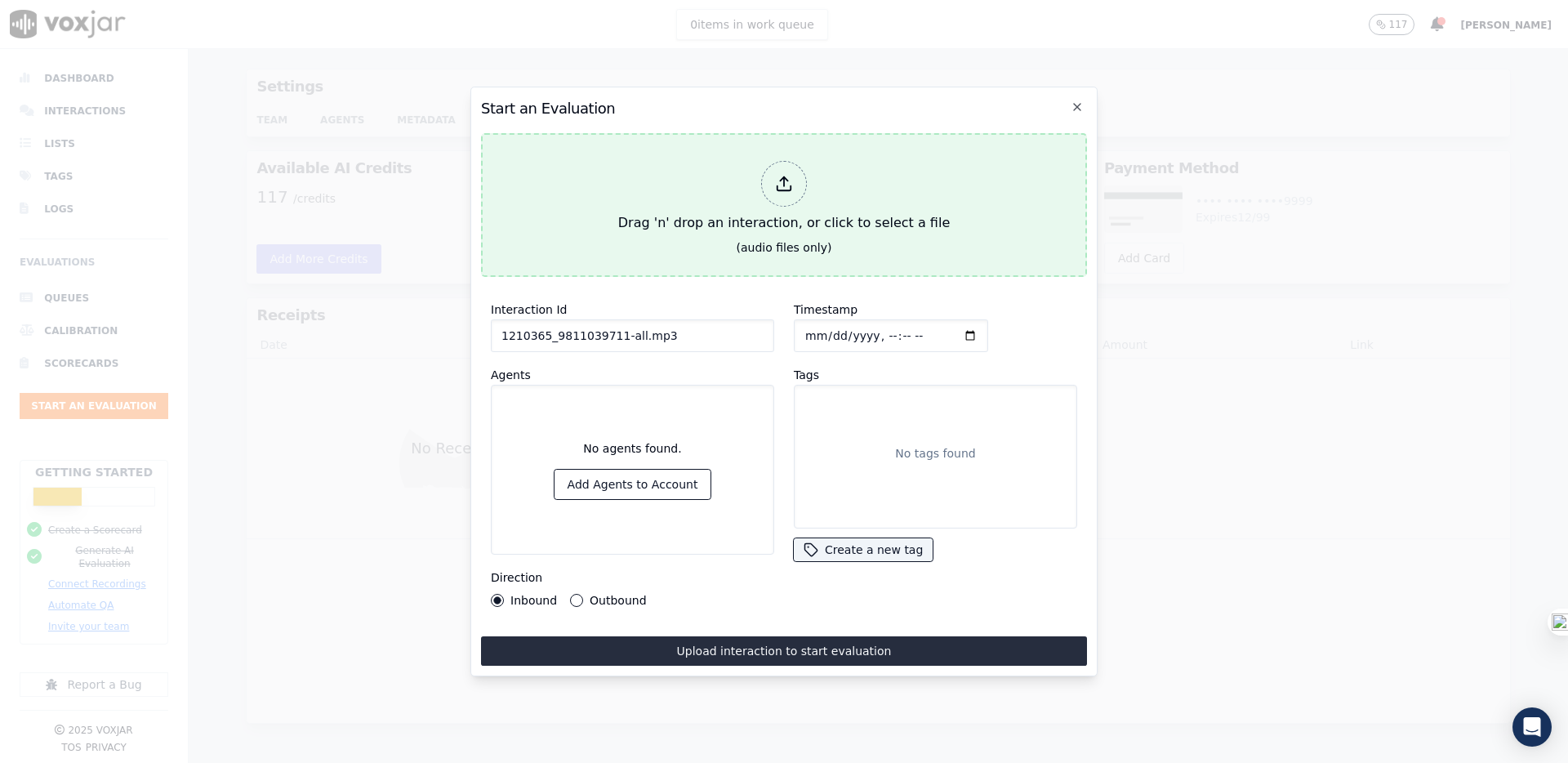
click at [784, 189] on icon at bounding box center [784, 184] width 18 height 18
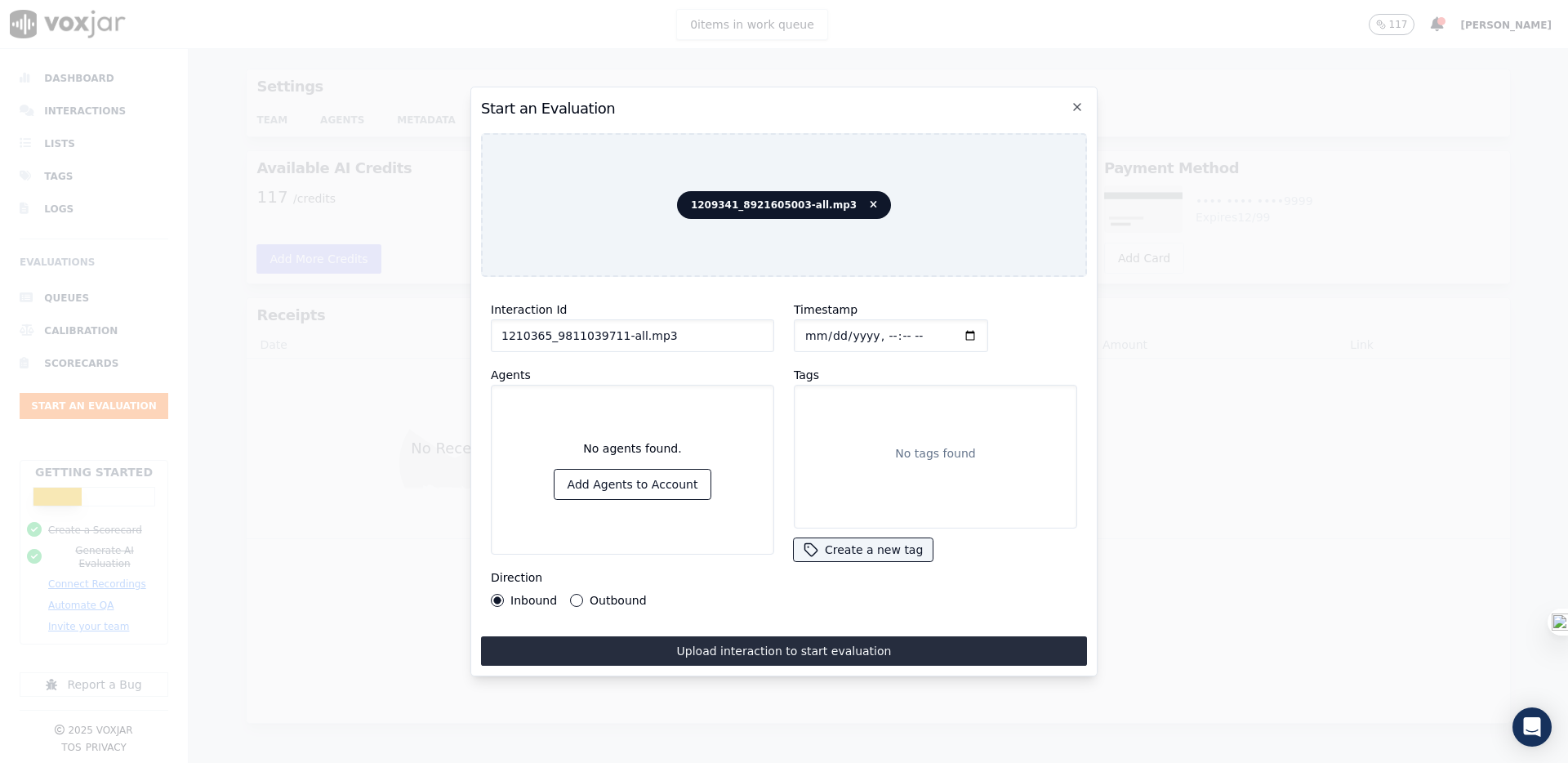
click at [577, 597] on button "Outbound" at bounding box center [576, 600] width 13 height 13
click at [608, 659] on button "Upload interaction to start evaluation" at bounding box center [784, 651] width 606 height 29
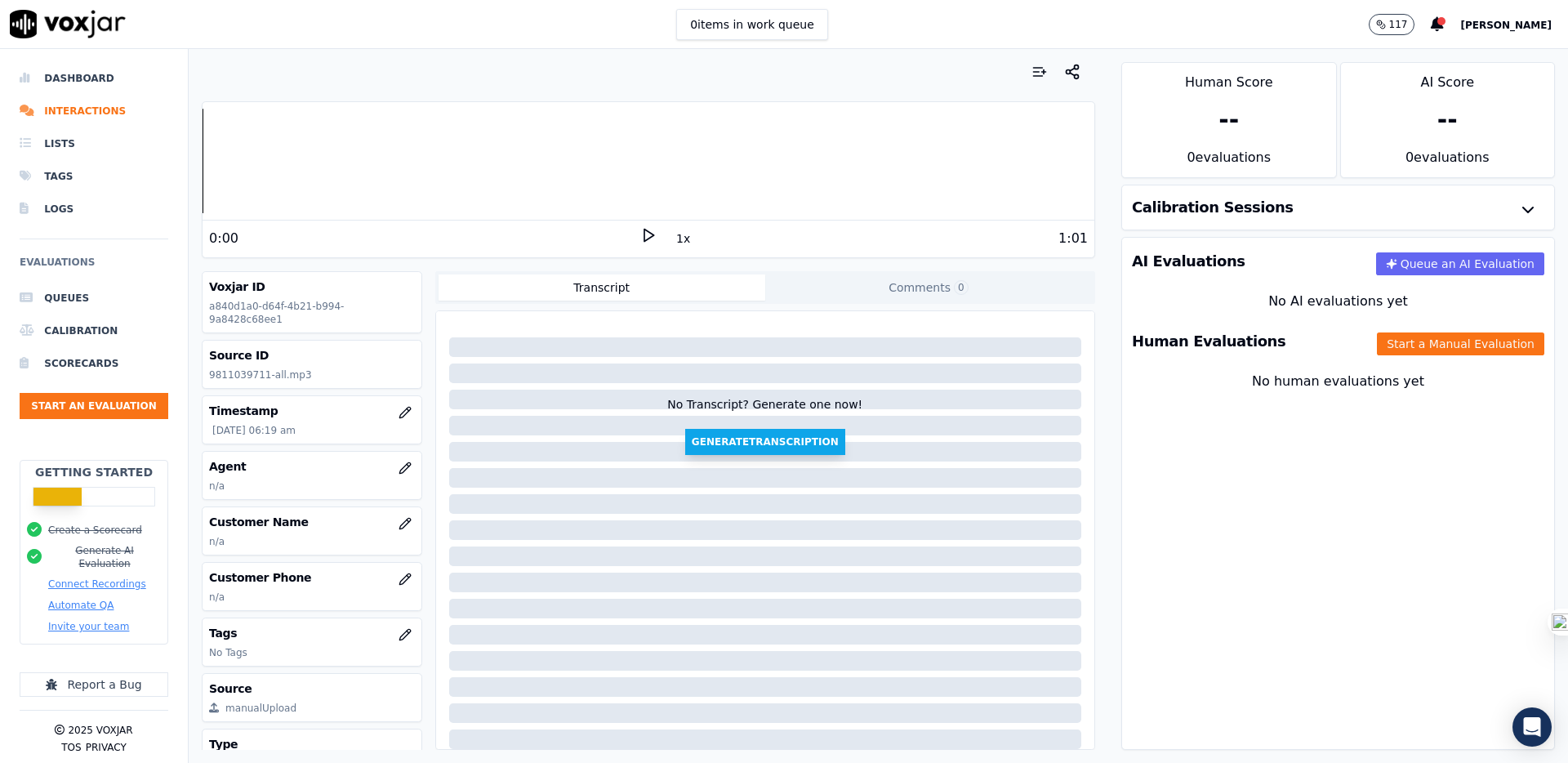
click at [750, 450] on button "Generate Transcription" at bounding box center [765, 441] width 160 height 26
